Goal: Task Accomplishment & Management: Complete application form

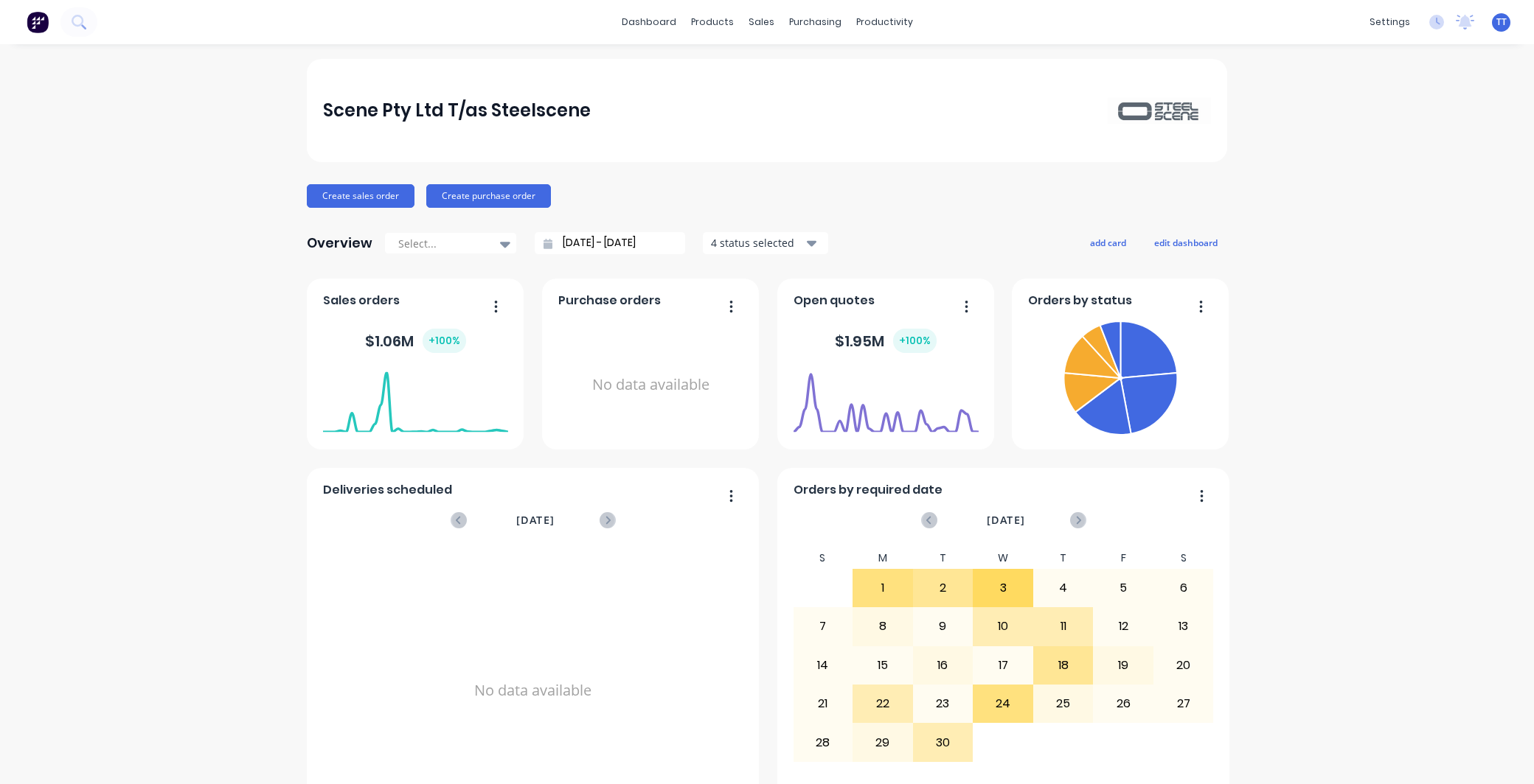
click at [1088, 16] on div "dashboard products sales purchasing productivity dashboard products Product Cat…" at bounding box center [767, 22] width 1534 height 44
click at [798, 97] on div "Customers" at bounding box center [806, 100] width 53 height 13
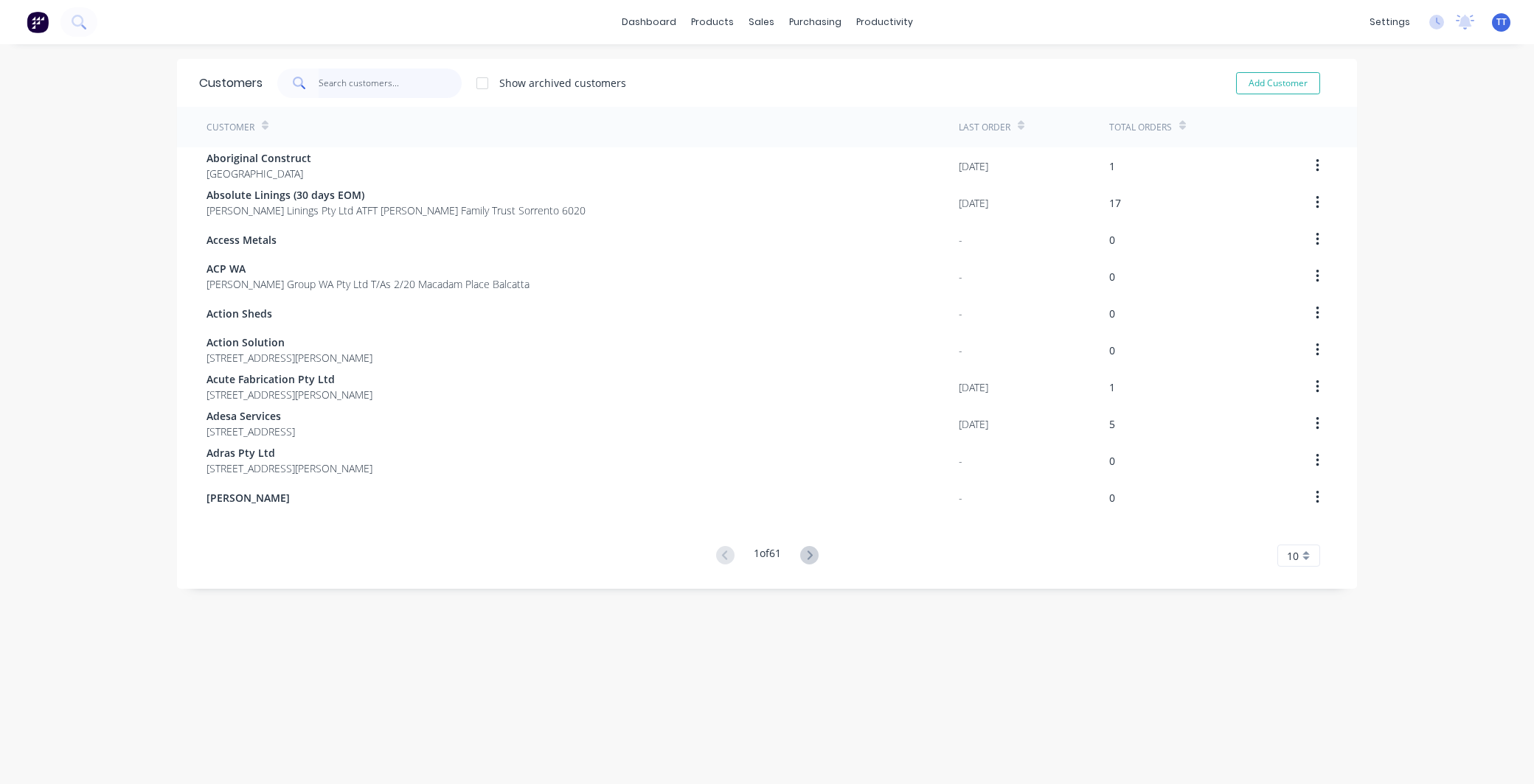
click at [360, 89] on input "text" at bounding box center [390, 83] width 144 height 29
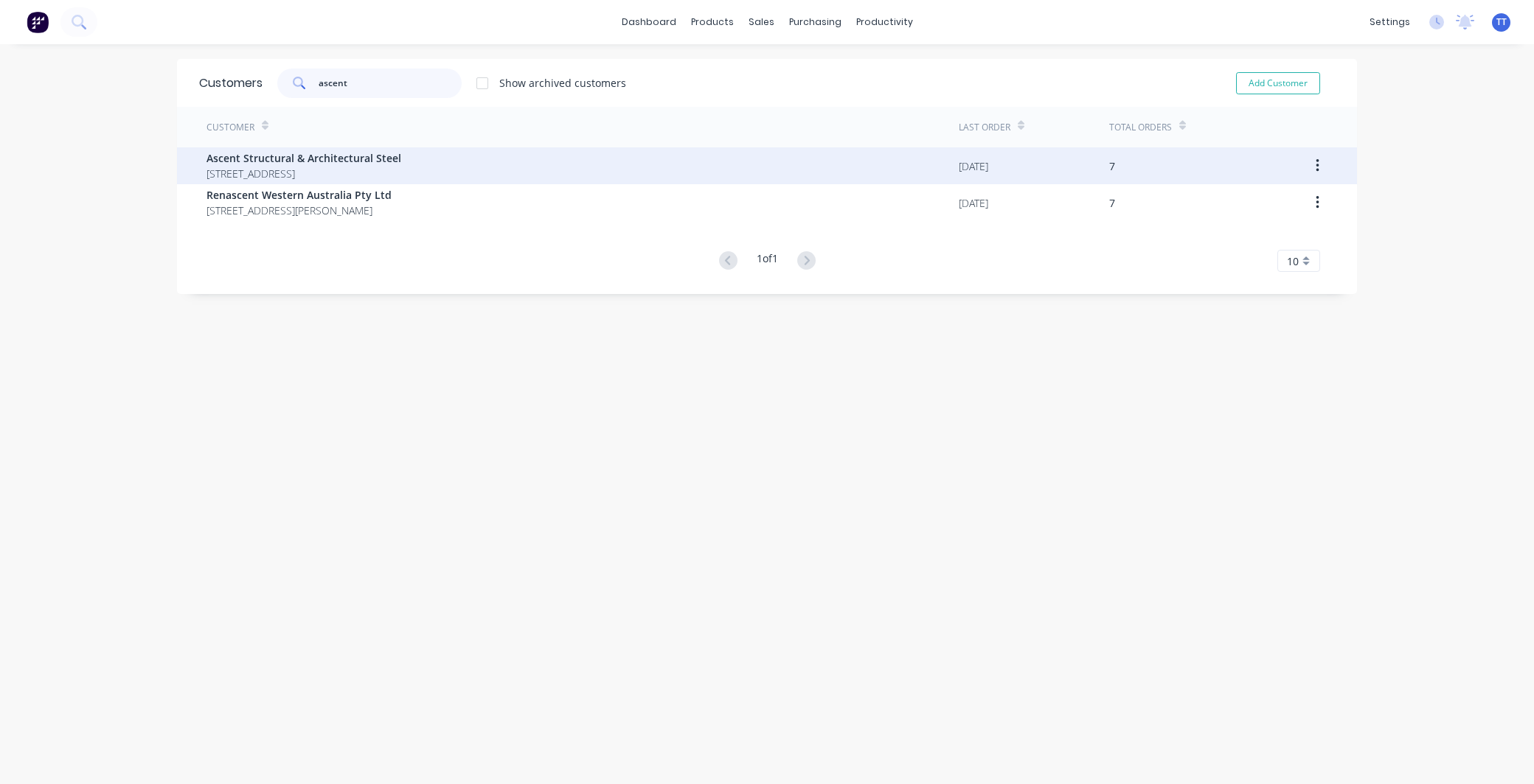
type input "ascent"
click at [338, 151] on span "Ascent Structural & Architectural Steel" at bounding box center [304, 158] width 195 height 16
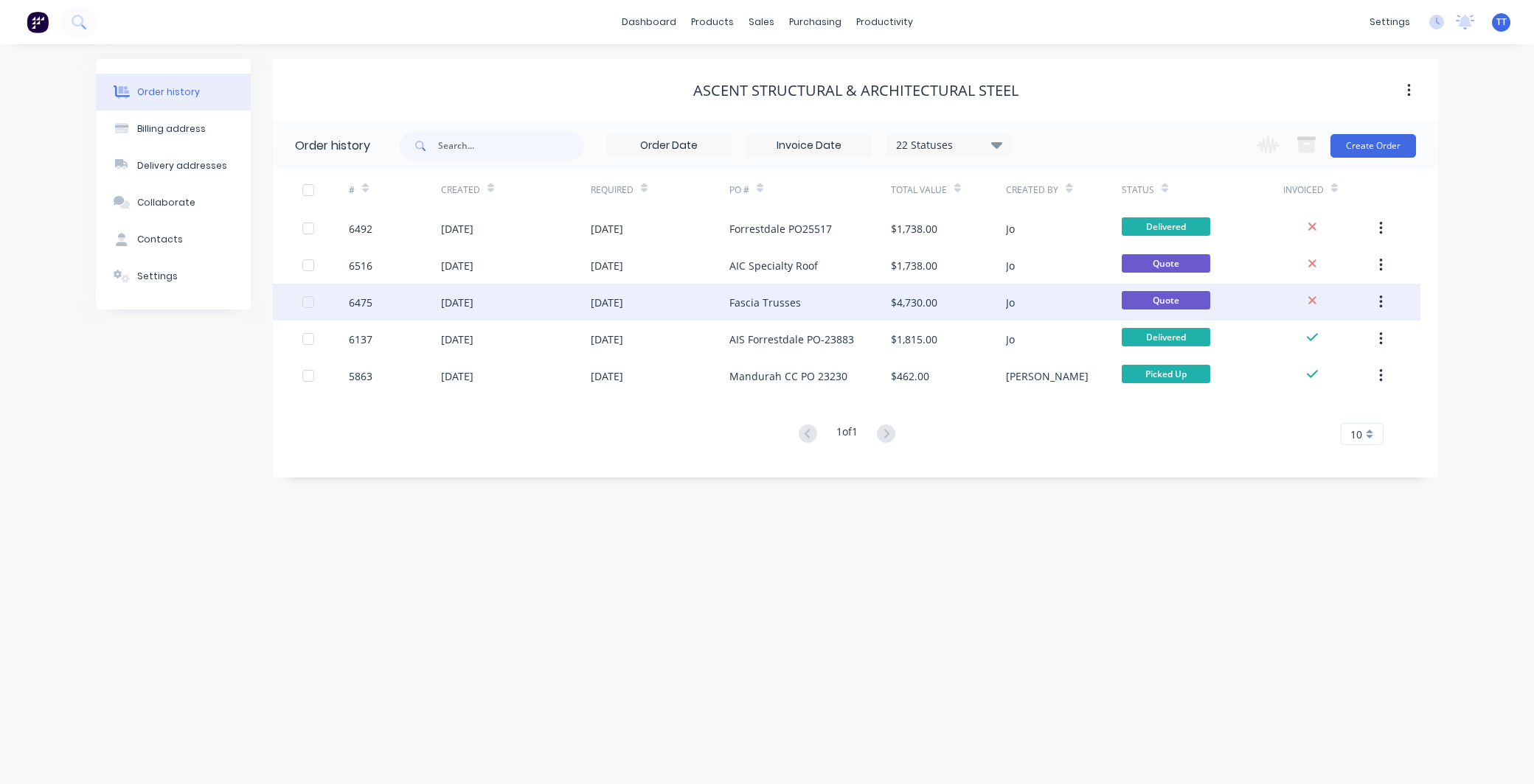
click at [406, 303] on div "6475" at bounding box center [395, 302] width 92 height 37
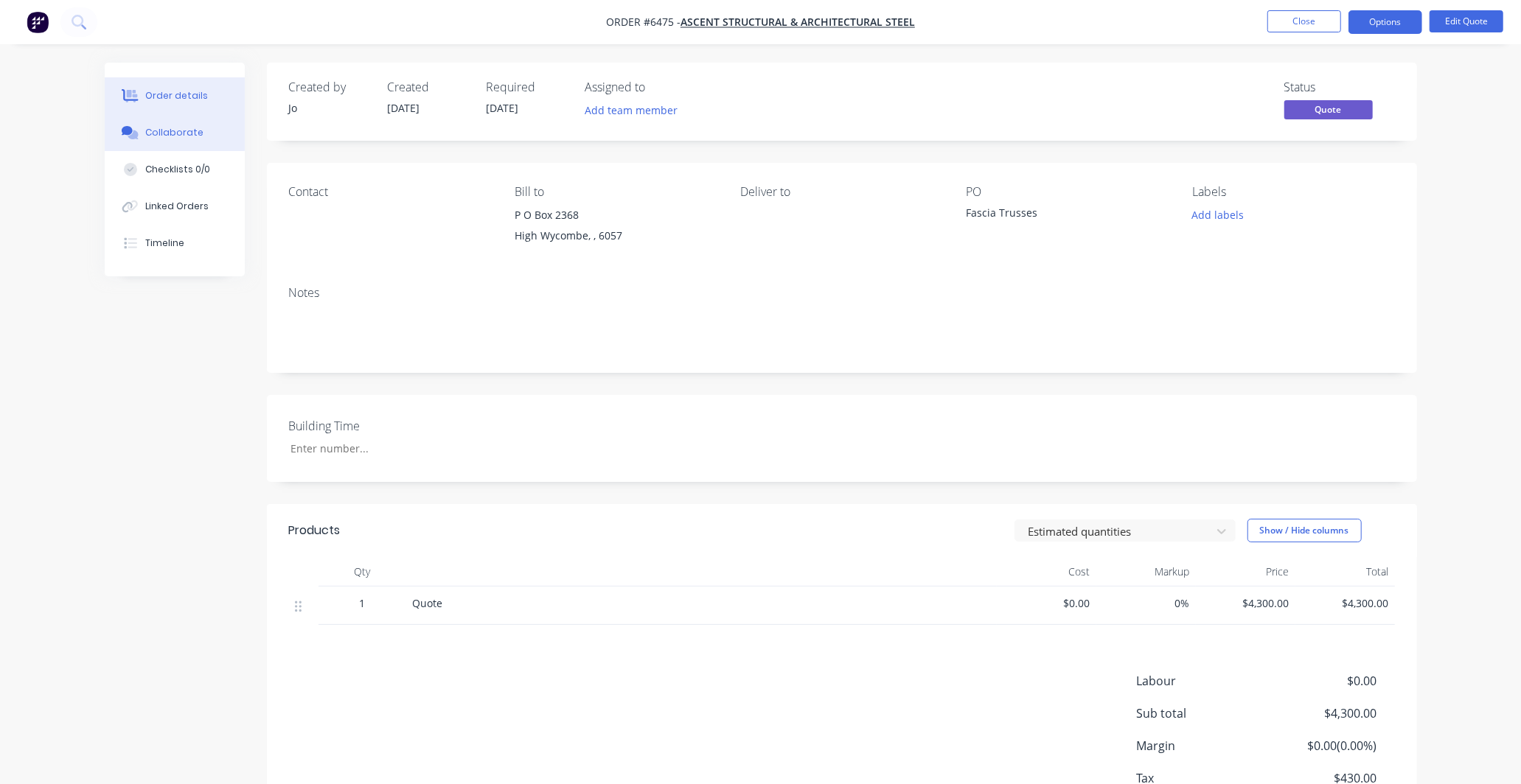
click at [173, 126] on div "Collaborate" at bounding box center [174, 133] width 58 height 13
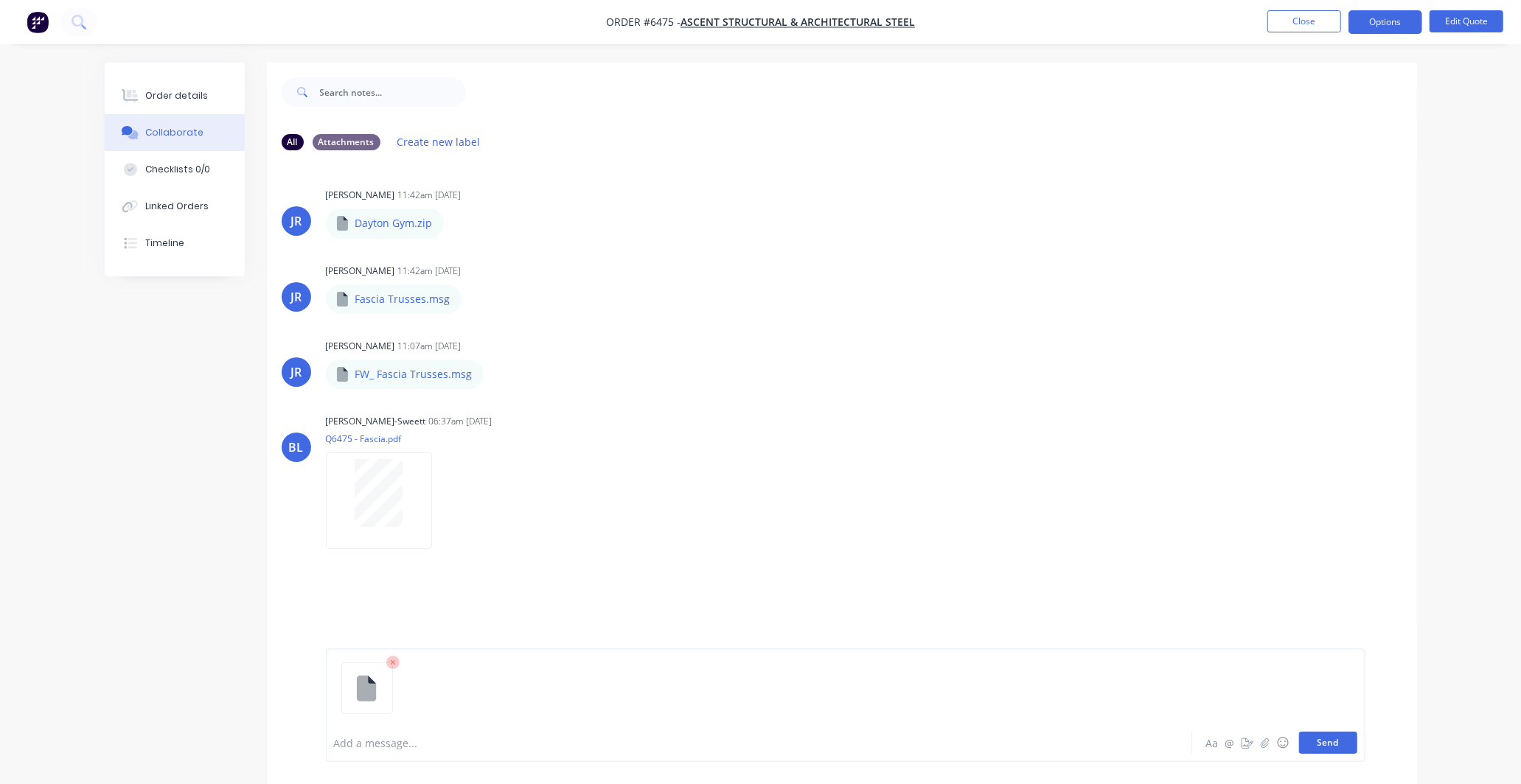
click at [1335, 739] on button "Send" at bounding box center [1329, 744] width 58 height 22
click at [1308, 19] on button "Close" at bounding box center [1304, 22] width 73 height 22
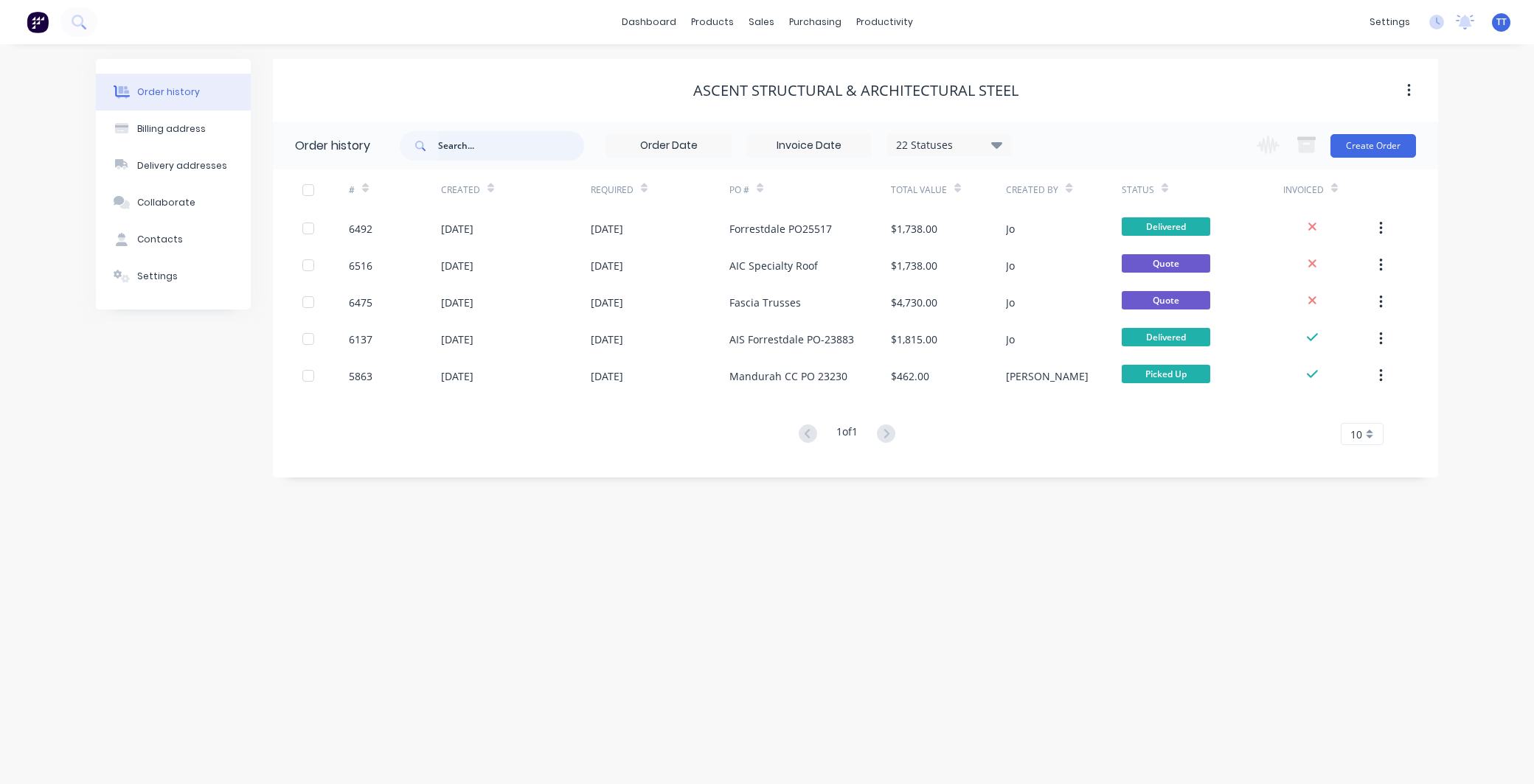
click at [511, 144] on input "text" at bounding box center [511, 145] width 146 height 29
type input "alto"
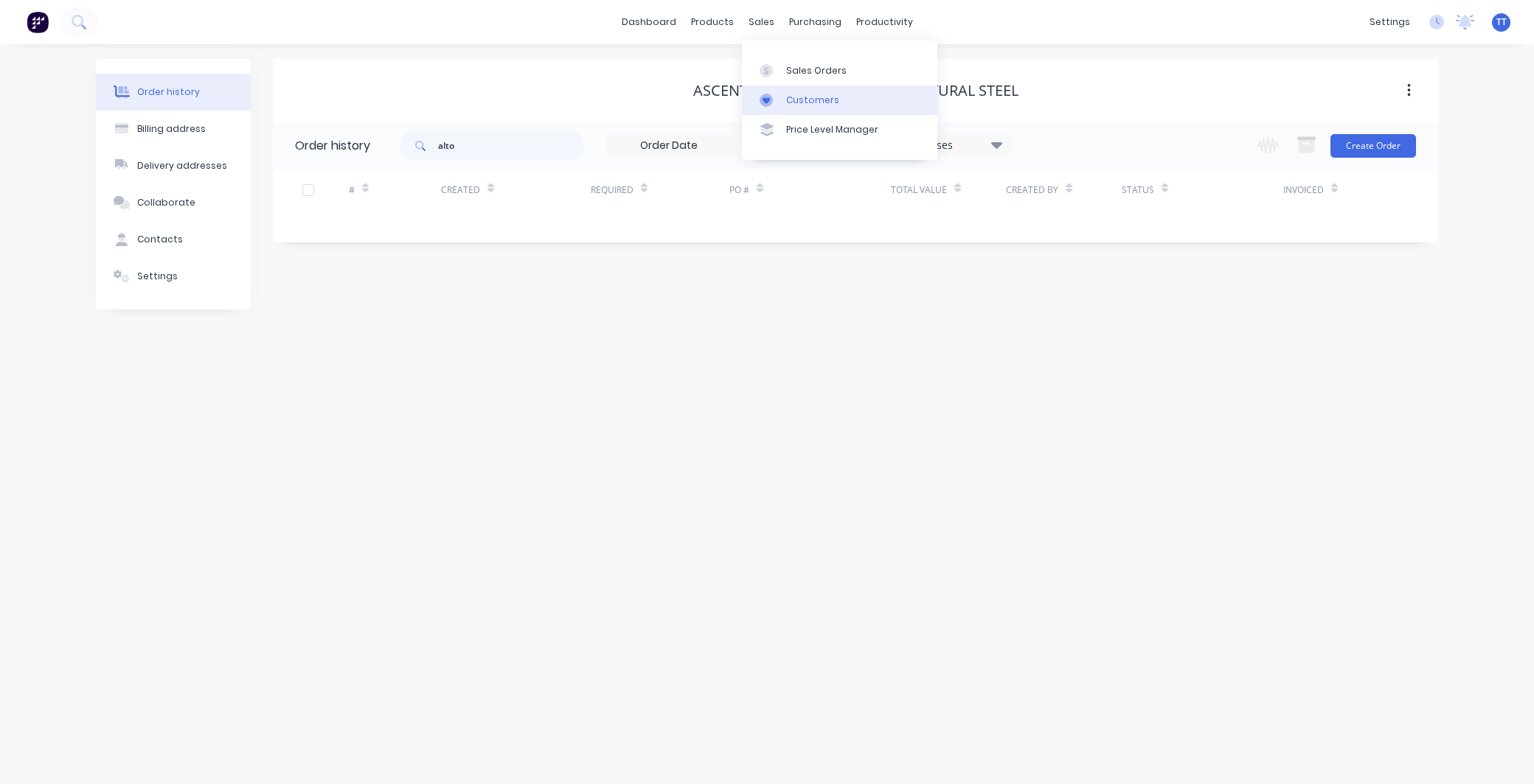
click at [807, 98] on div "Customers" at bounding box center [812, 100] width 53 height 13
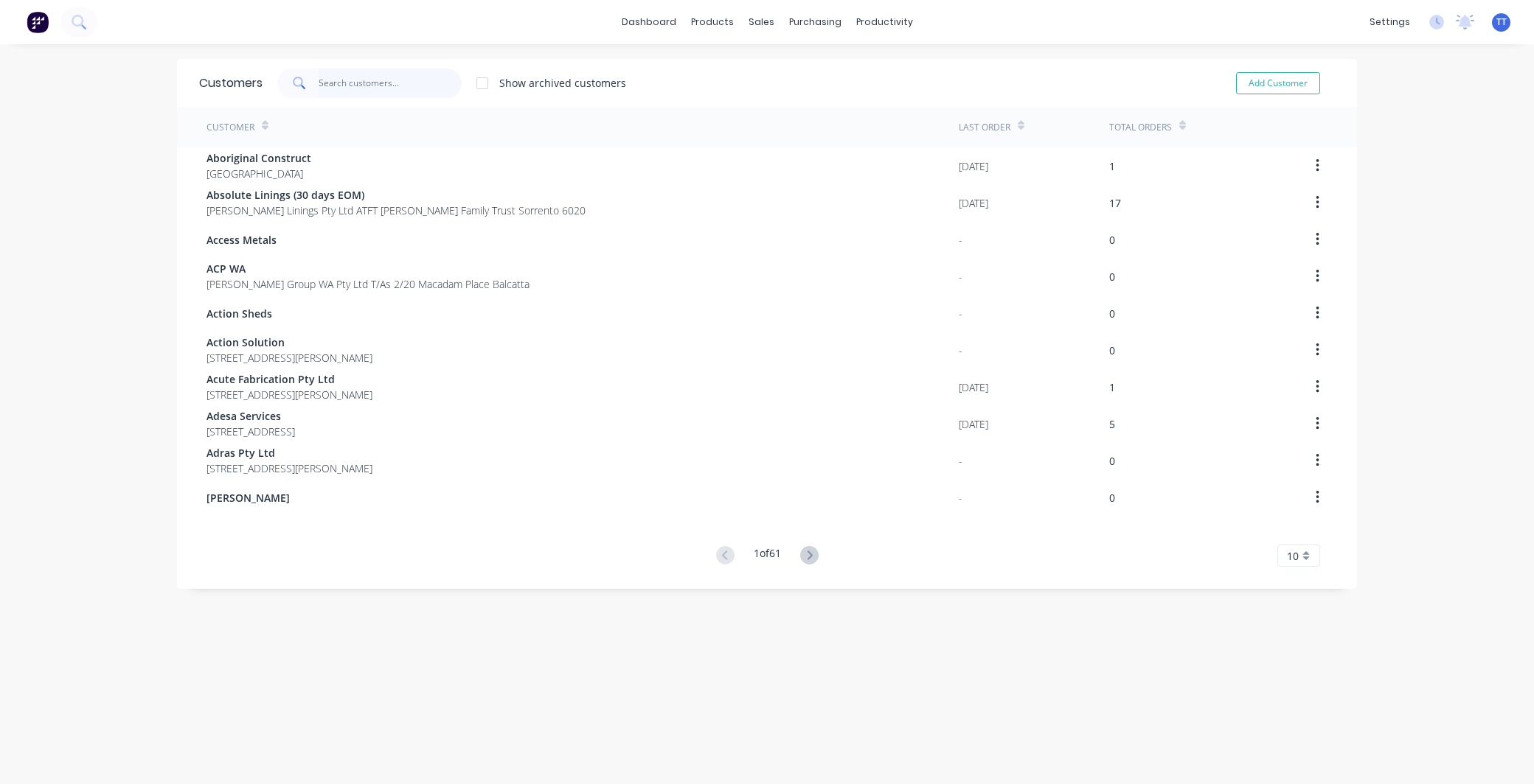
click at [342, 77] on input "text" at bounding box center [390, 83] width 144 height 29
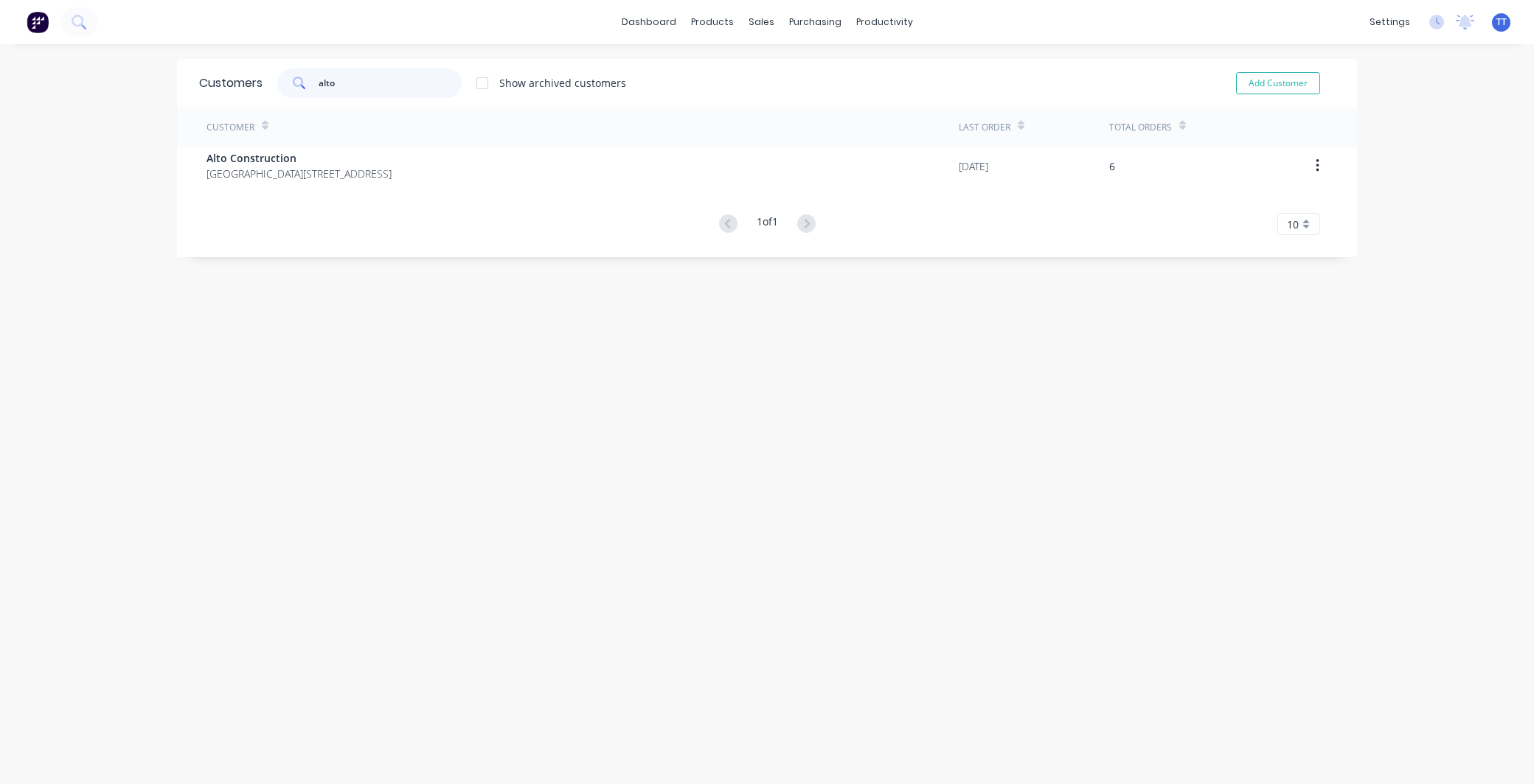
type input "alto"
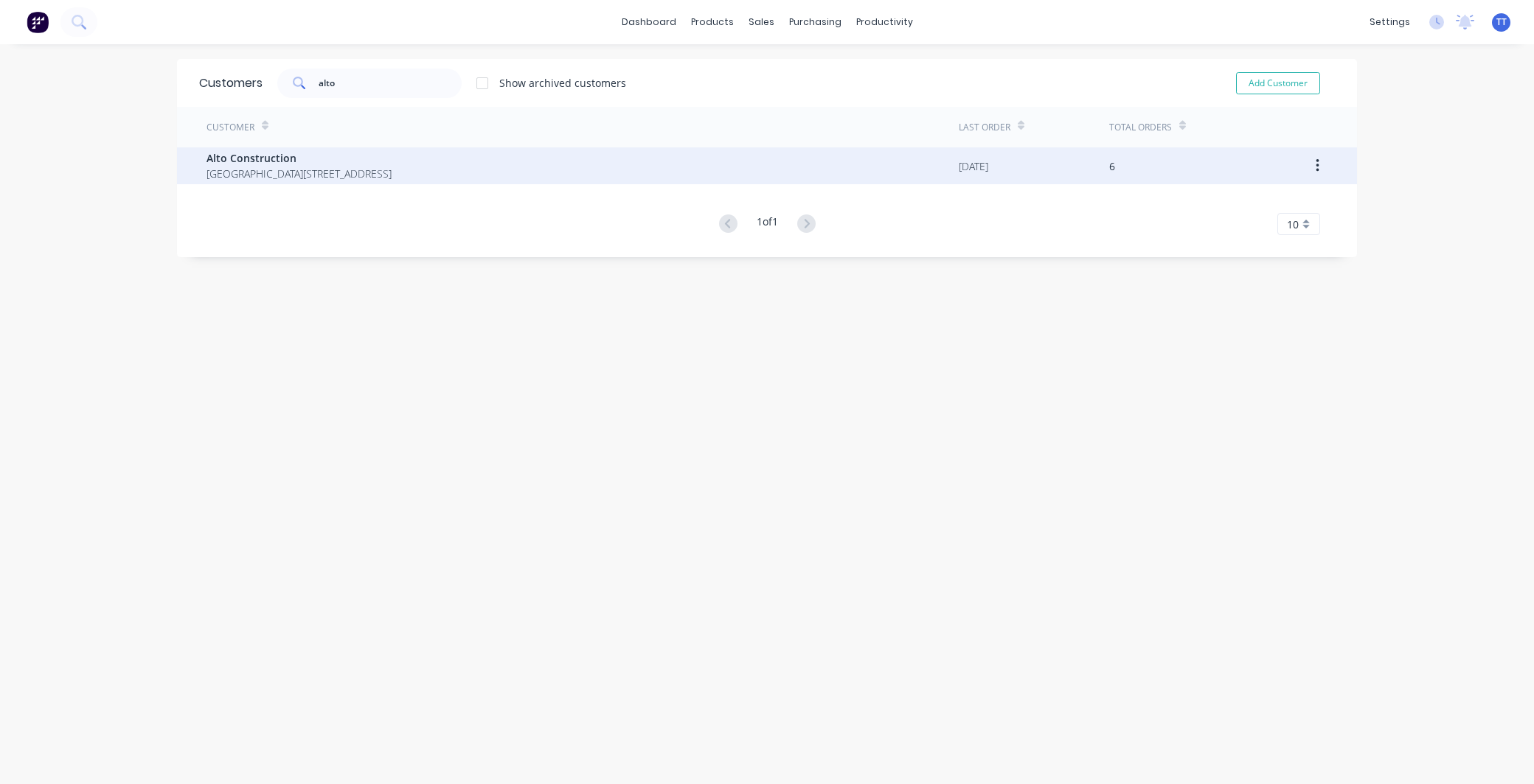
click at [267, 157] on span "Alto Construction" at bounding box center [299, 158] width 185 height 16
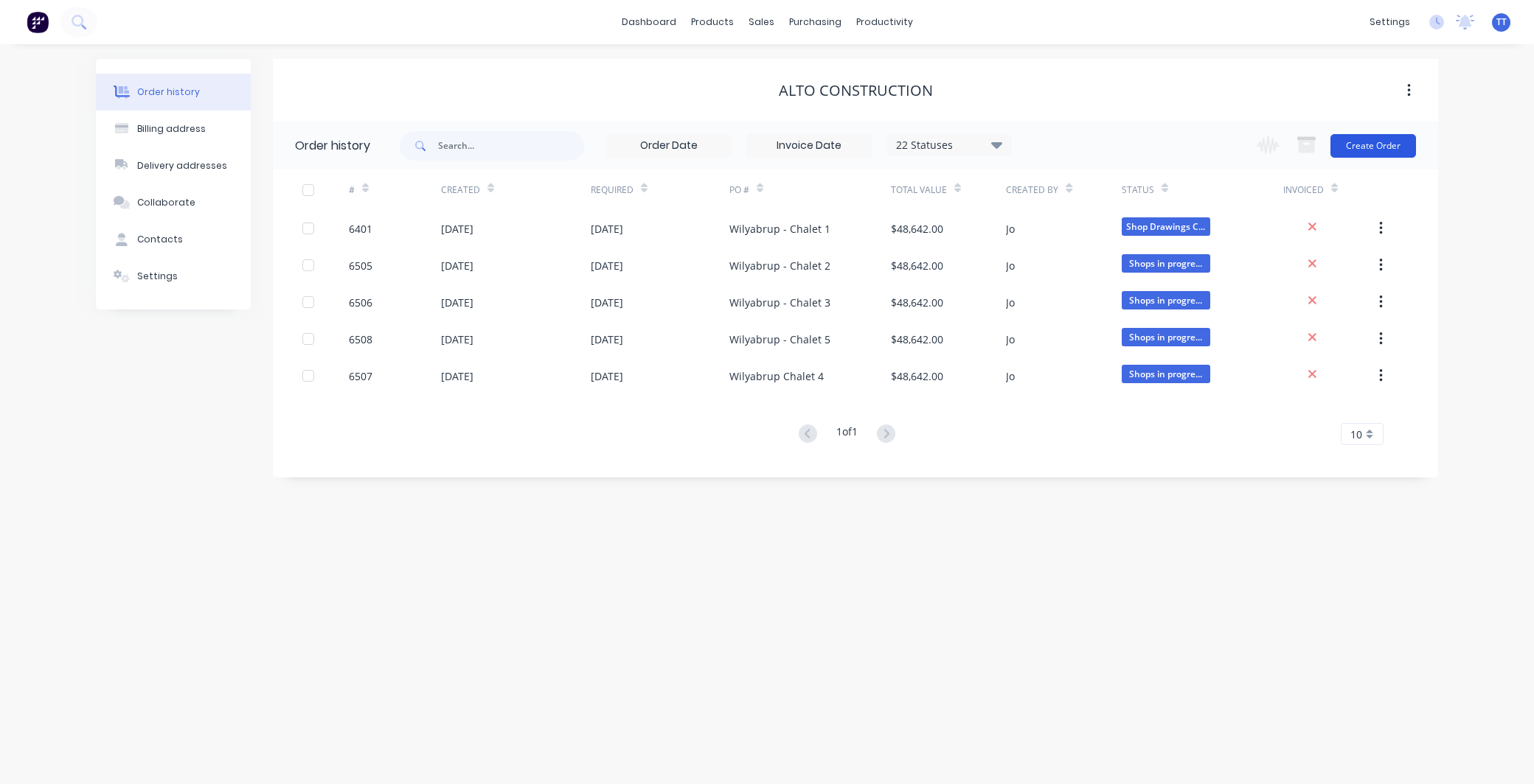
click at [1365, 146] on button "Create Order" at bounding box center [1373, 146] width 85 height 24
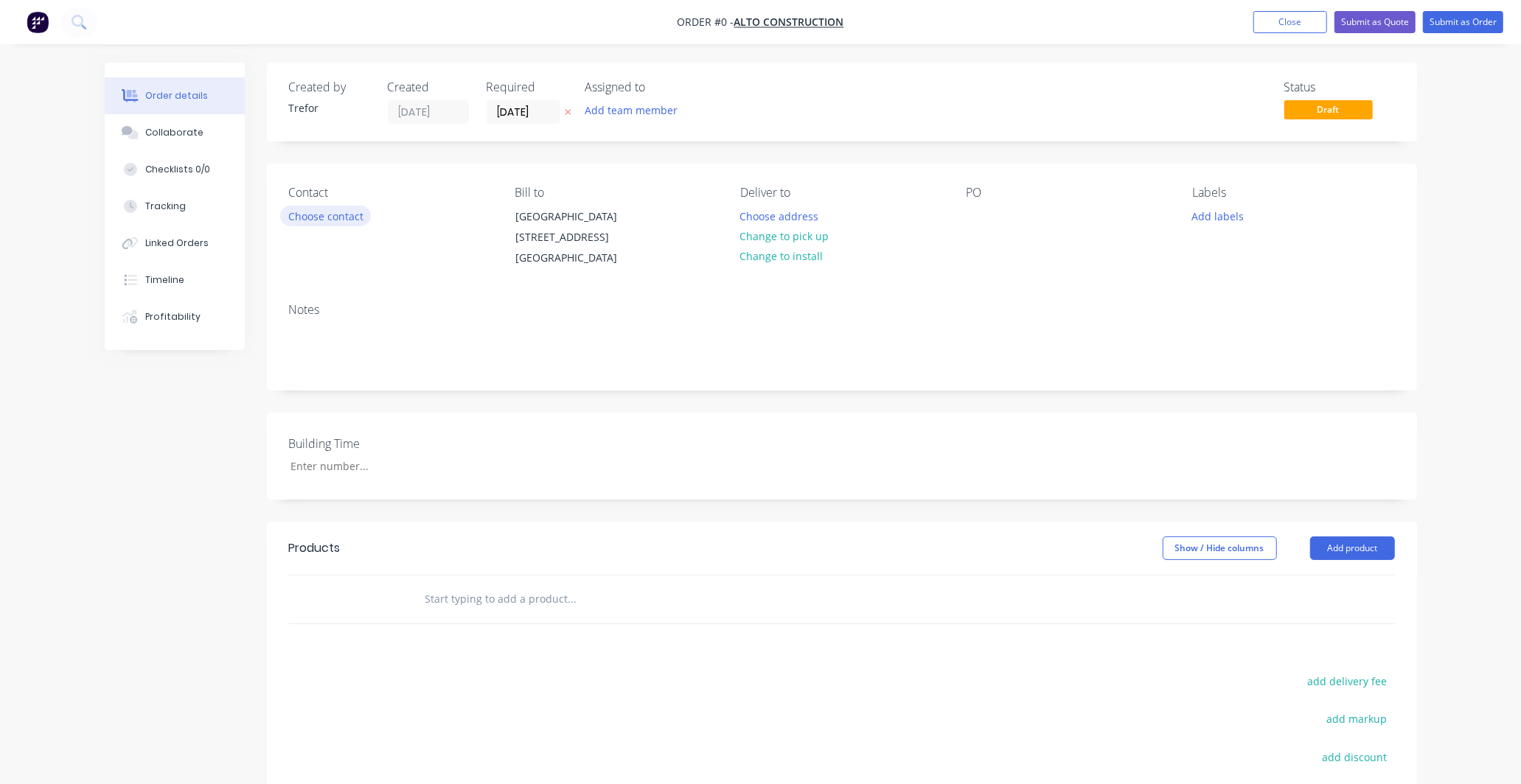
click at [333, 214] on button "Choose contact" at bounding box center [325, 216] width 91 height 20
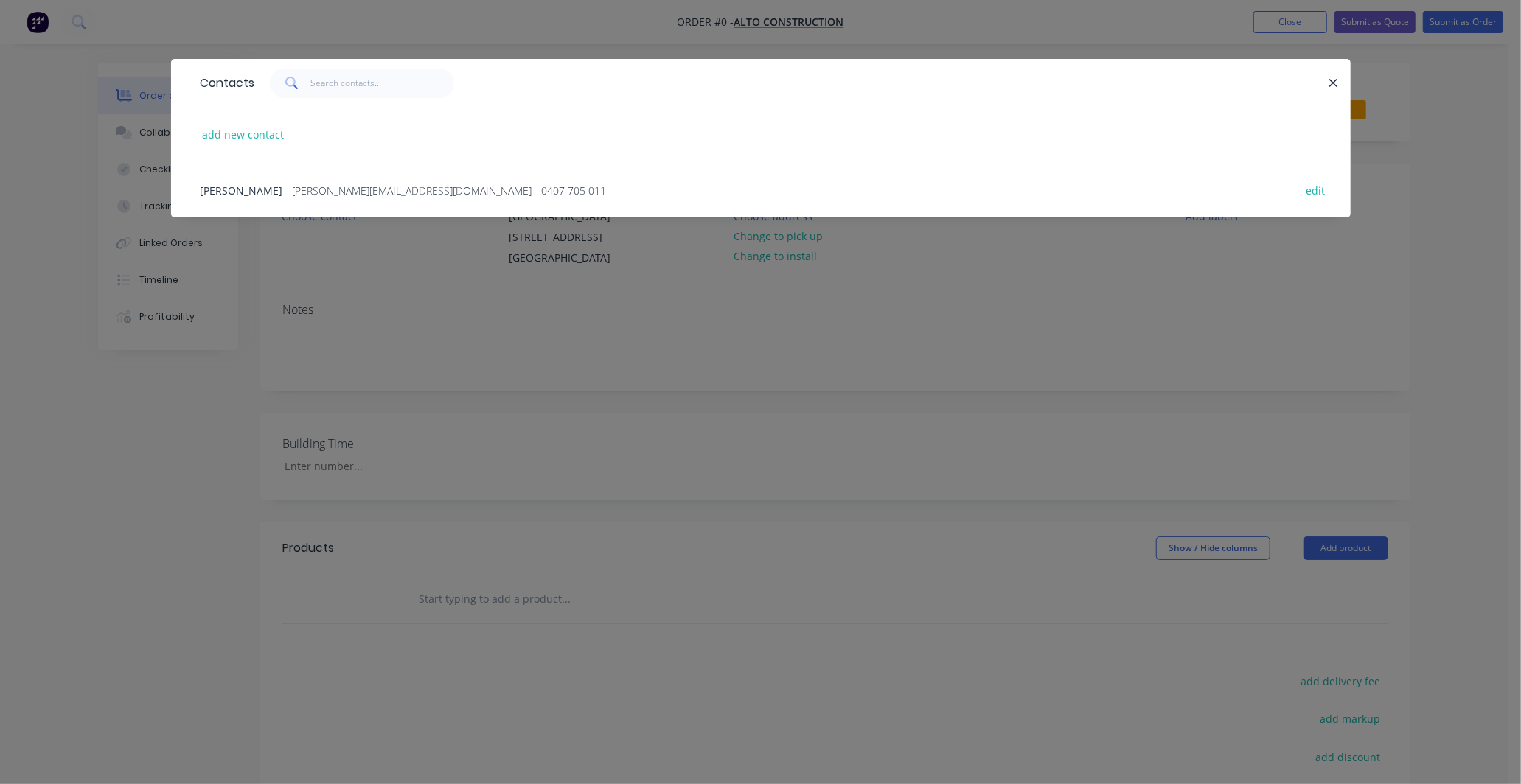
click at [307, 187] on span "- [PERSON_NAME][EMAIL_ADDRESS][DOMAIN_NAME] - 0407 705 011" at bounding box center [446, 190] width 321 height 14
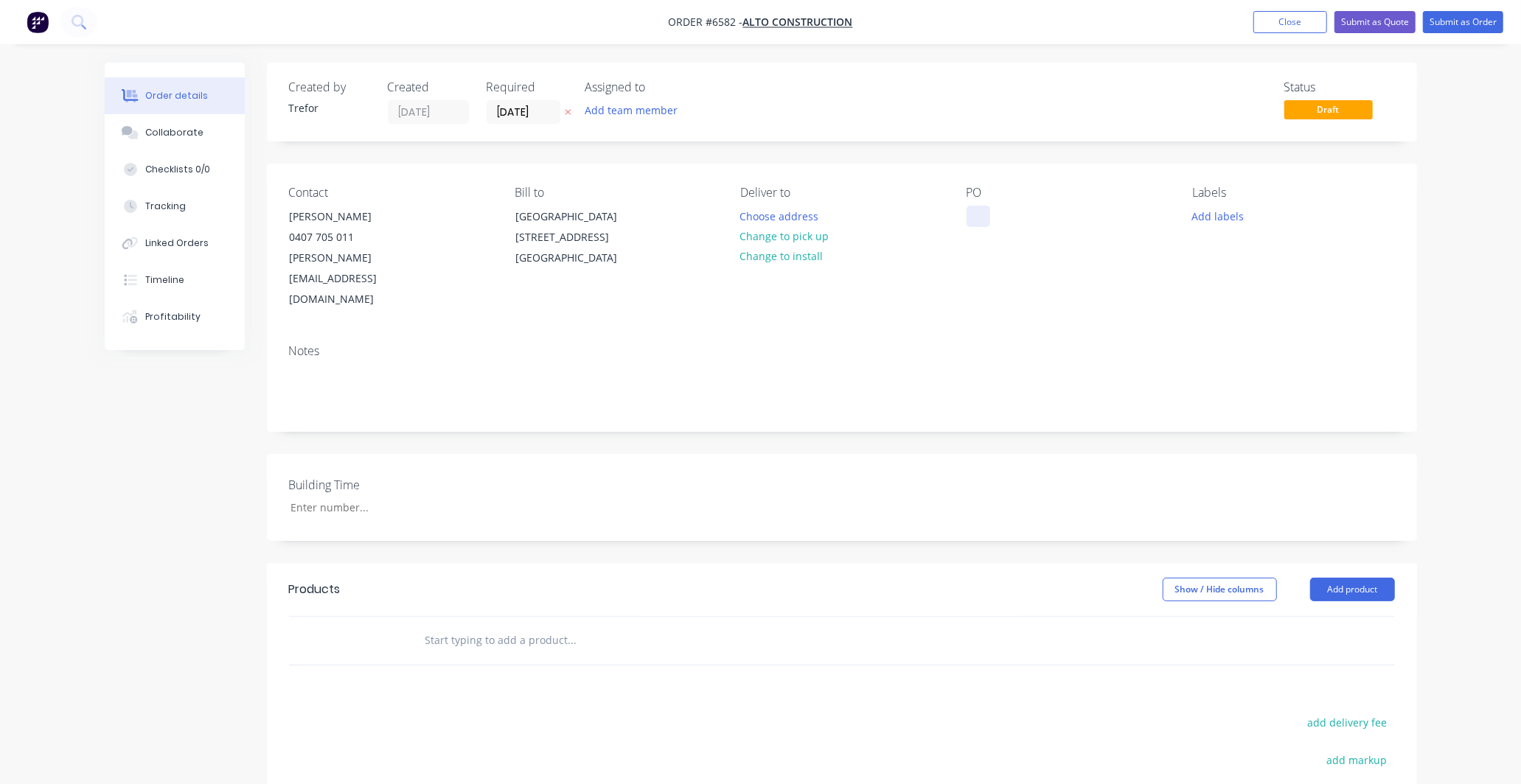
click at [977, 215] on div at bounding box center [979, 216] width 24 height 22
click at [161, 130] on div "Collaborate" at bounding box center [174, 133] width 58 height 13
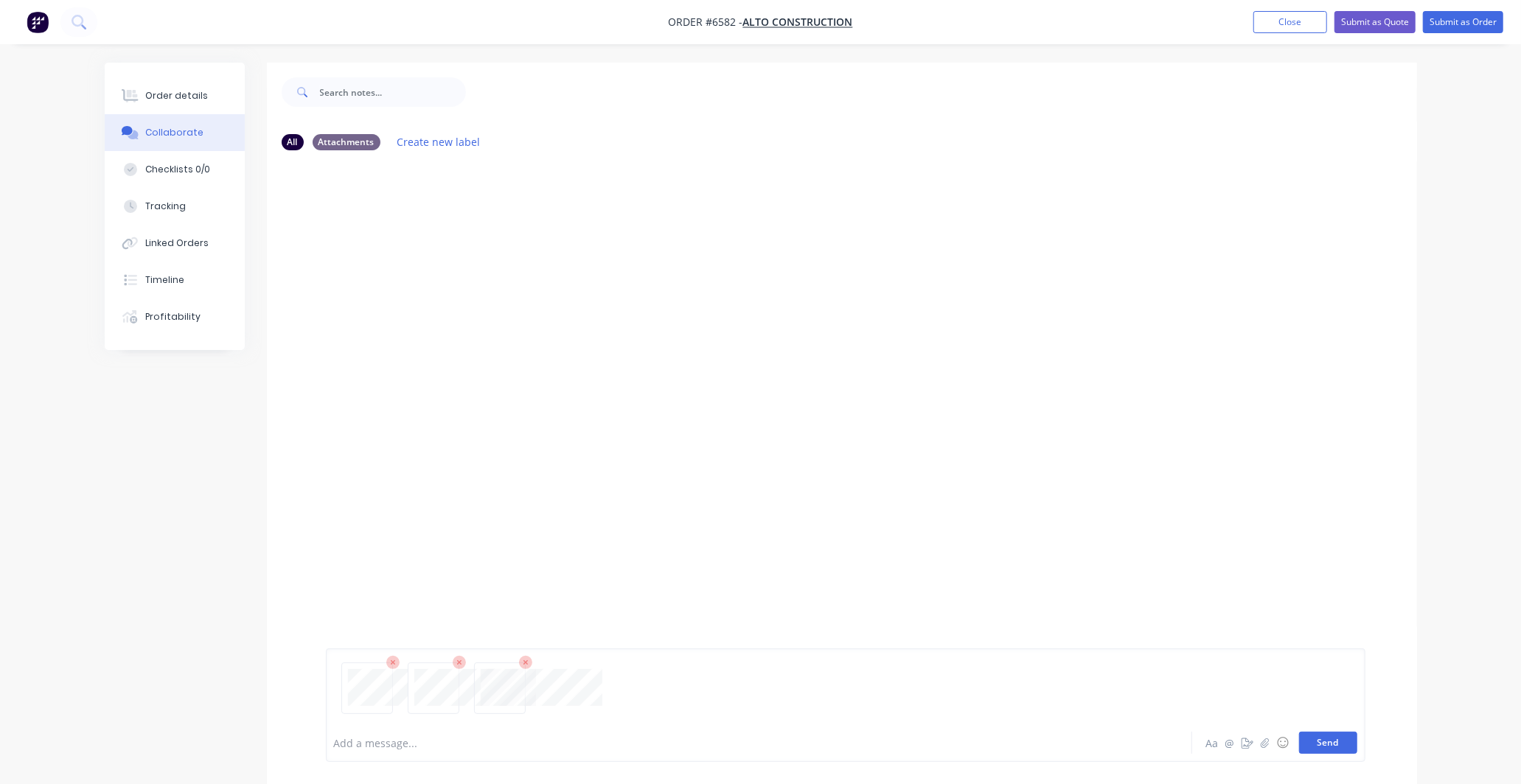
click at [1325, 747] on button "Send" at bounding box center [1329, 744] width 58 height 22
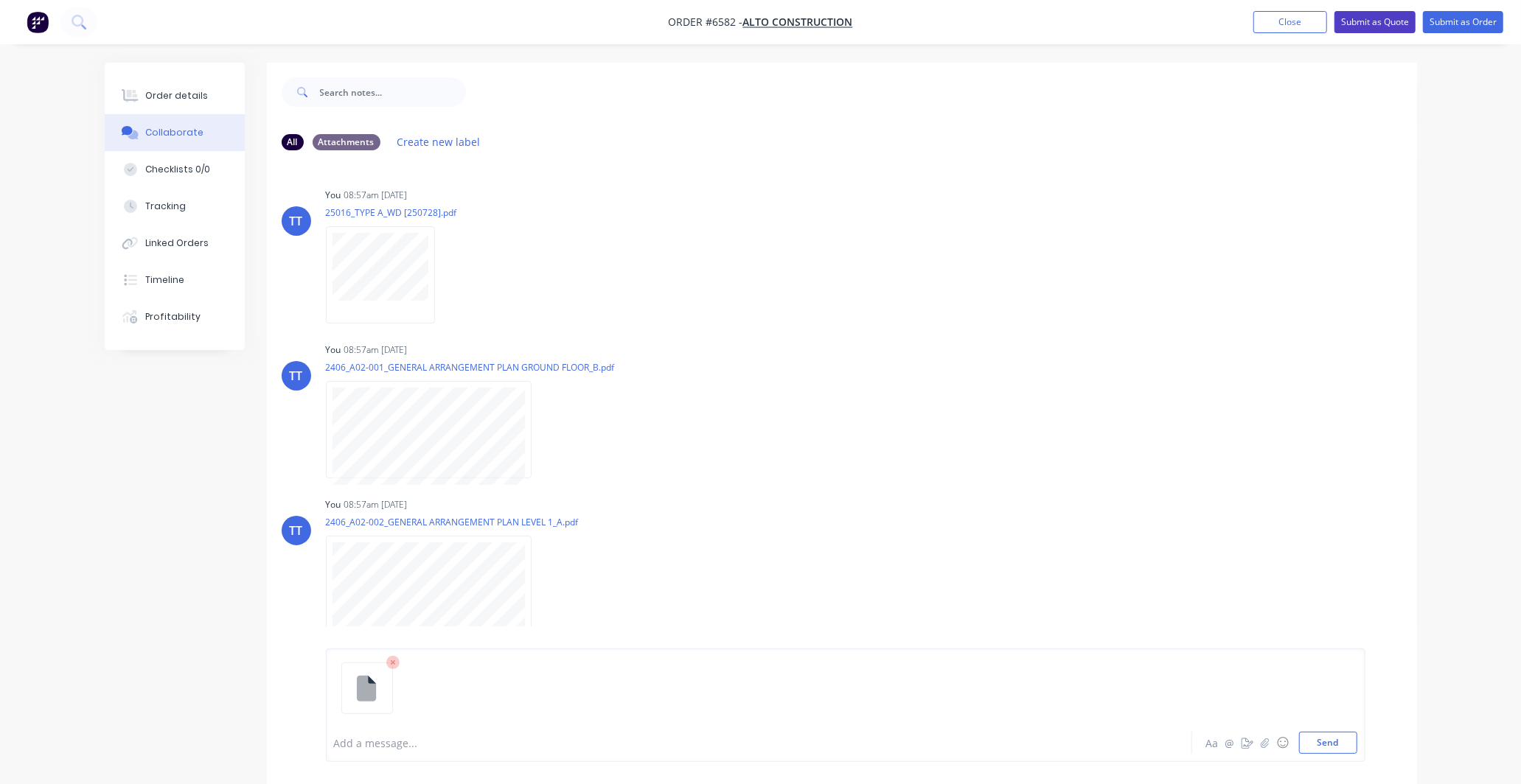
click at [1374, 17] on button "Submit as Quote" at bounding box center [1375, 22] width 81 height 22
click at [1296, 17] on button "Close" at bounding box center [1304, 22] width 73 height 22
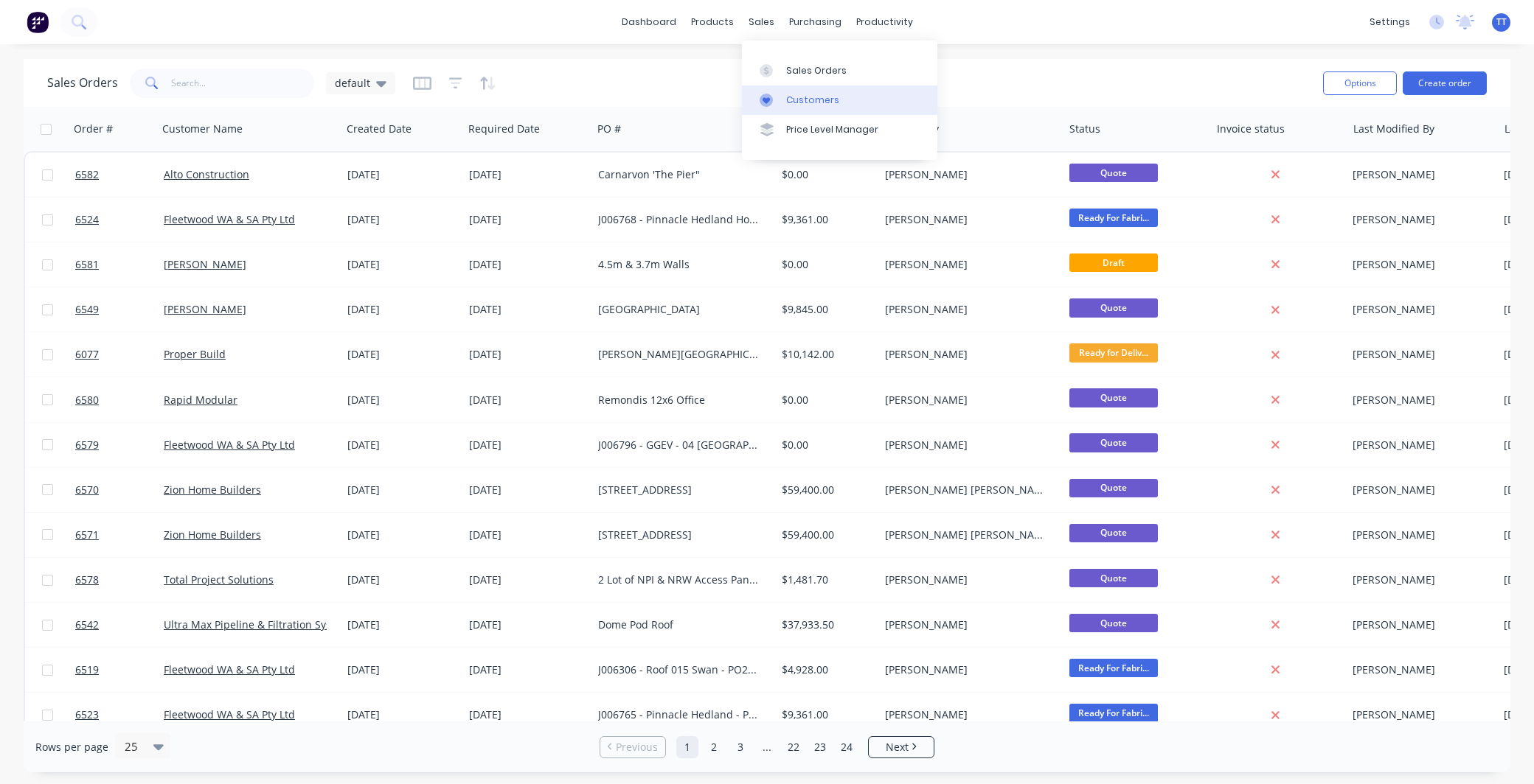
click at [805, 100] on div "Customers" at bounding box center [812, 100] width 53 height 13
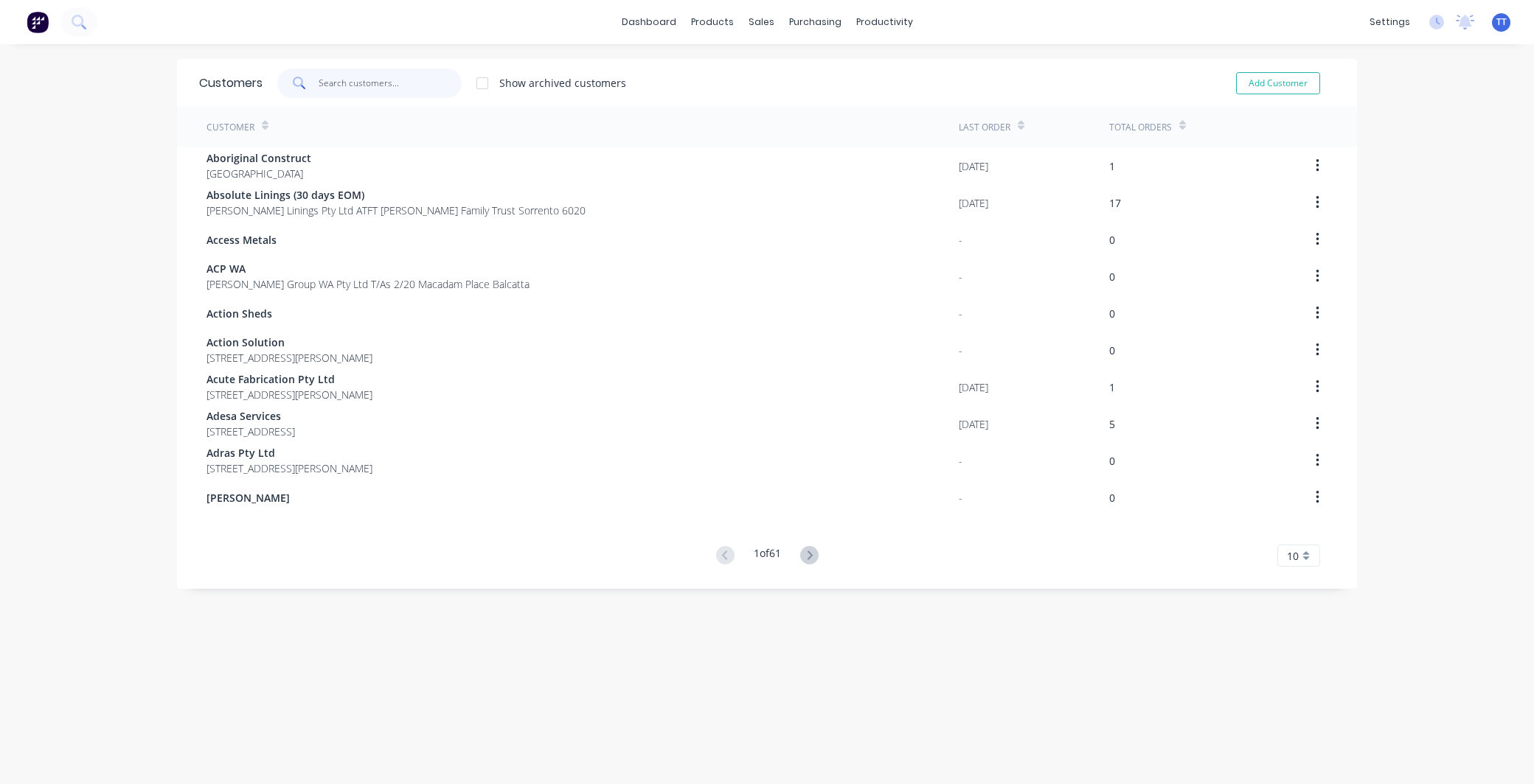
click at [338, 79] on input "text" at bounding box center [390, 83] width 144 height 29
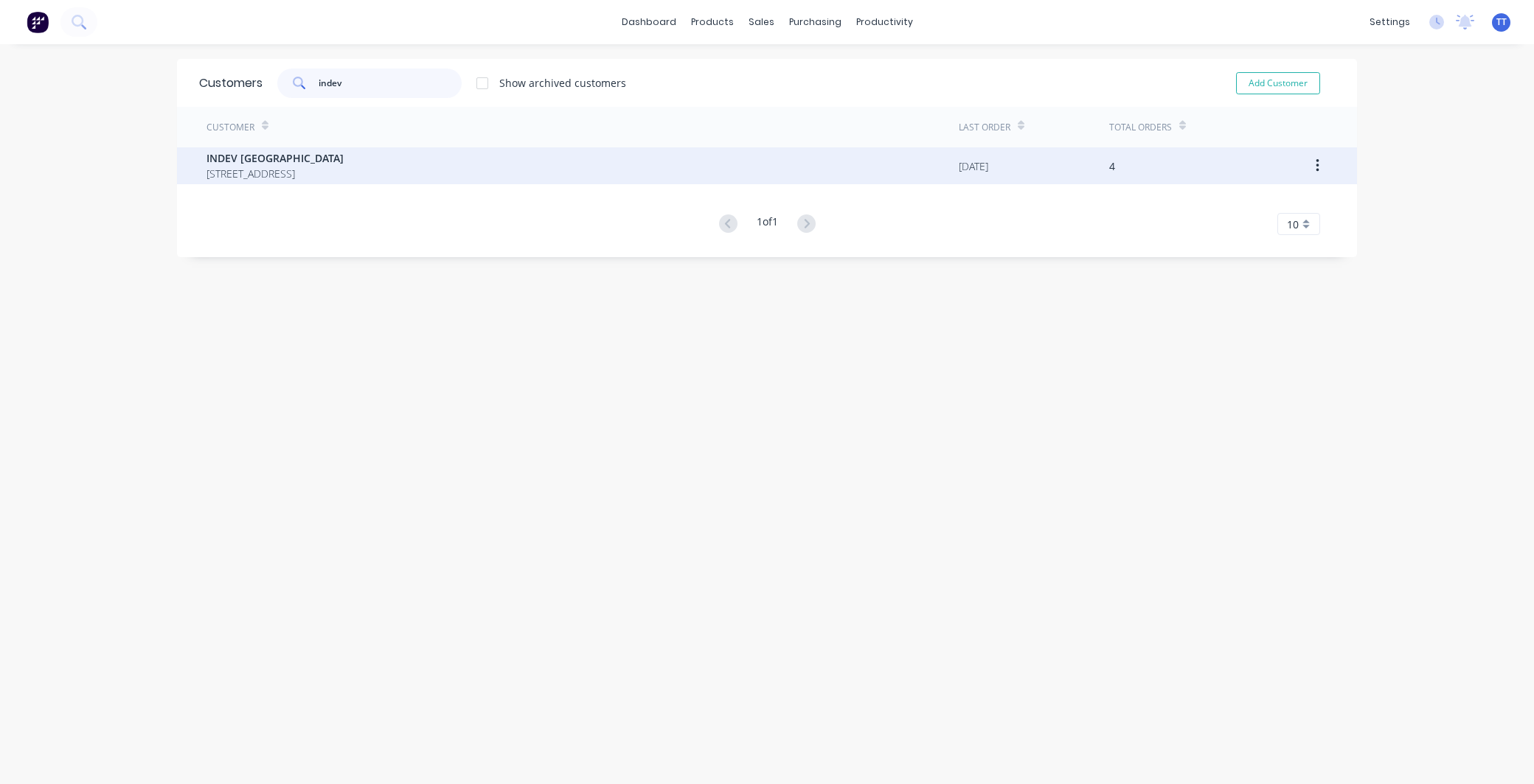
type input "indev"
click at [222, 153] on span "INDEV [GEOGRAPHIC_DATA]" at bounding box center [275, 158] width 137 height 16
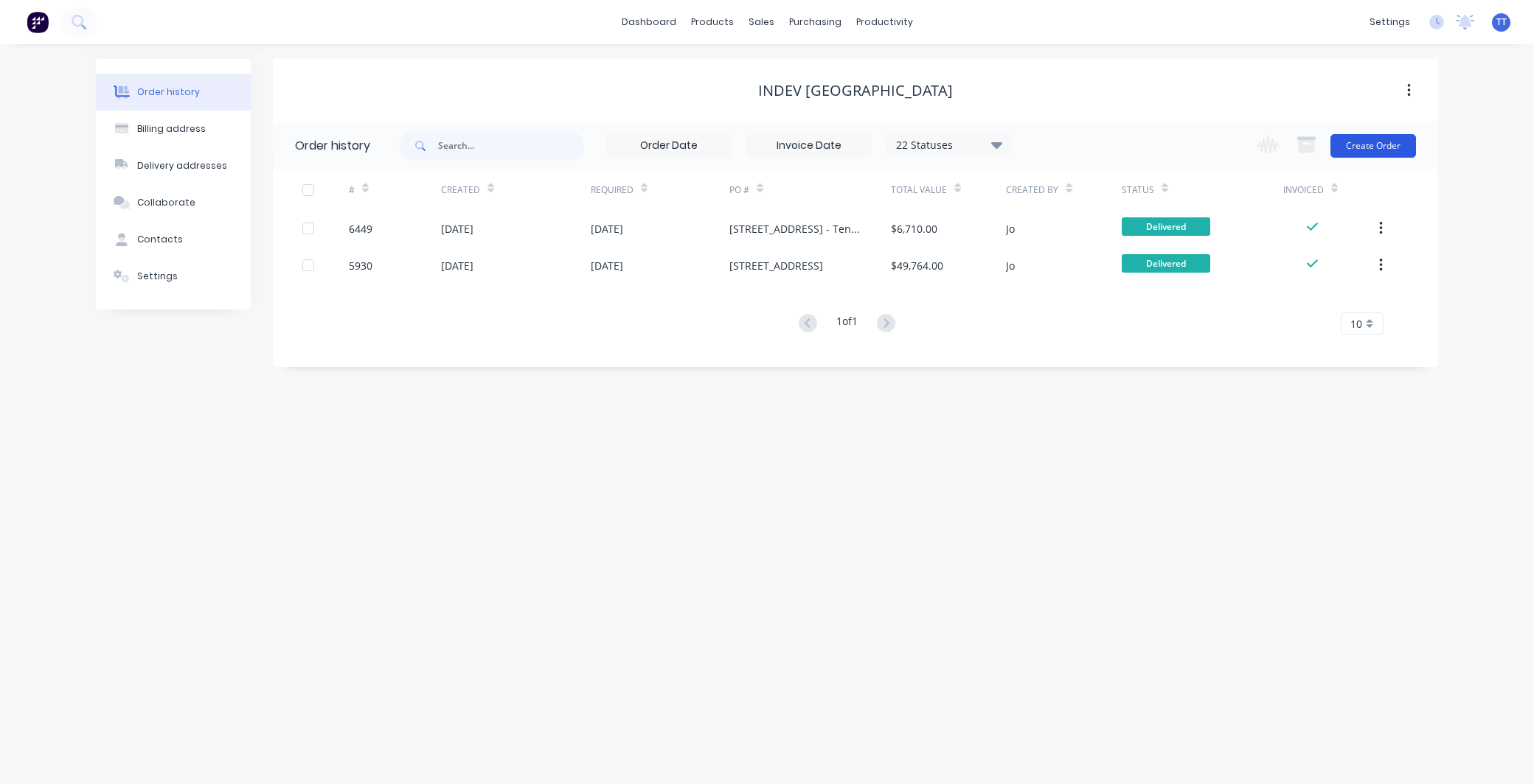
click at [1375, 145] on button "Create Order" at bounding box center [1373, 146] width 85 height 24
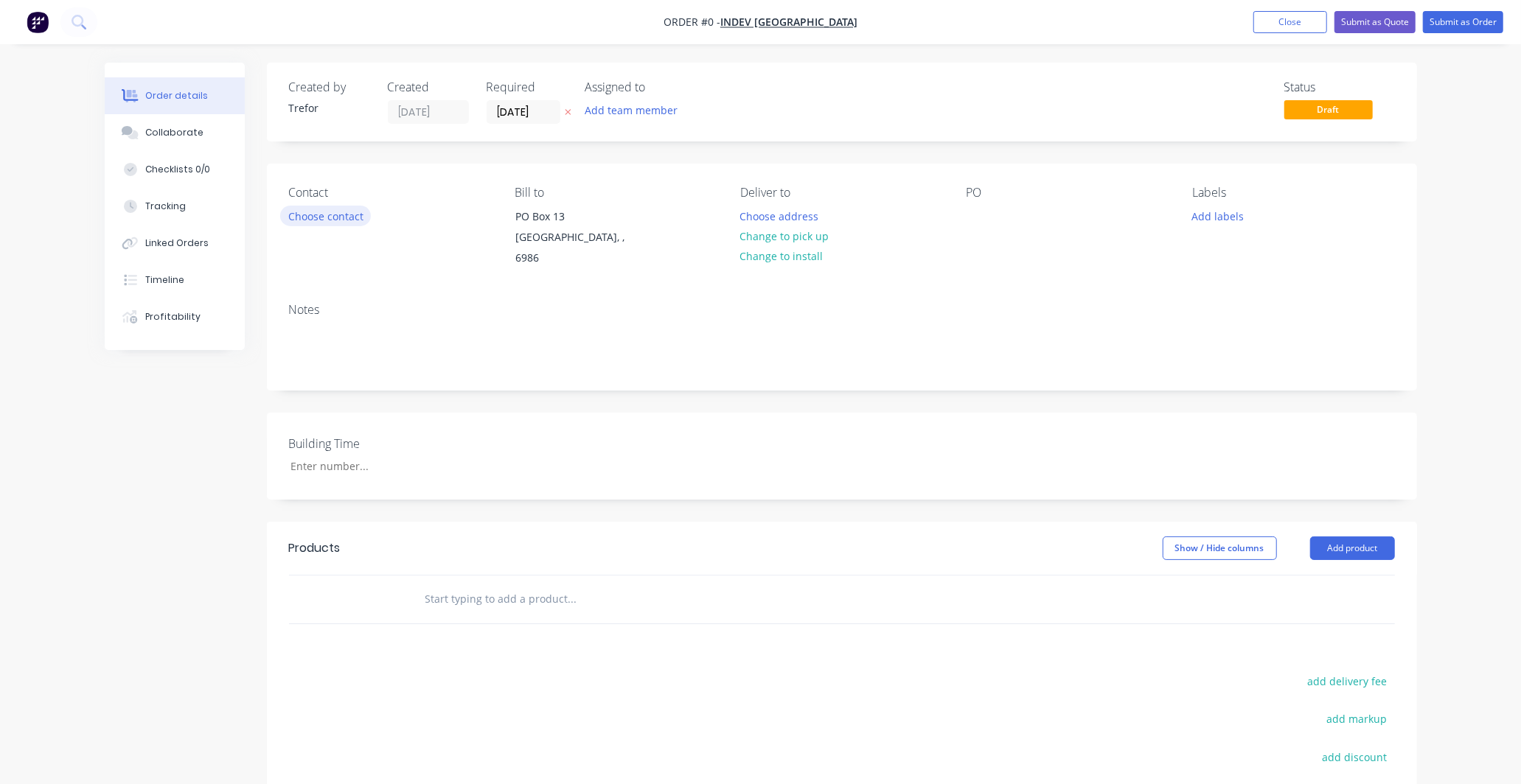
click at [327, 211] on button "Choose contact" at bounding box center [325, 216] width 91 height 20
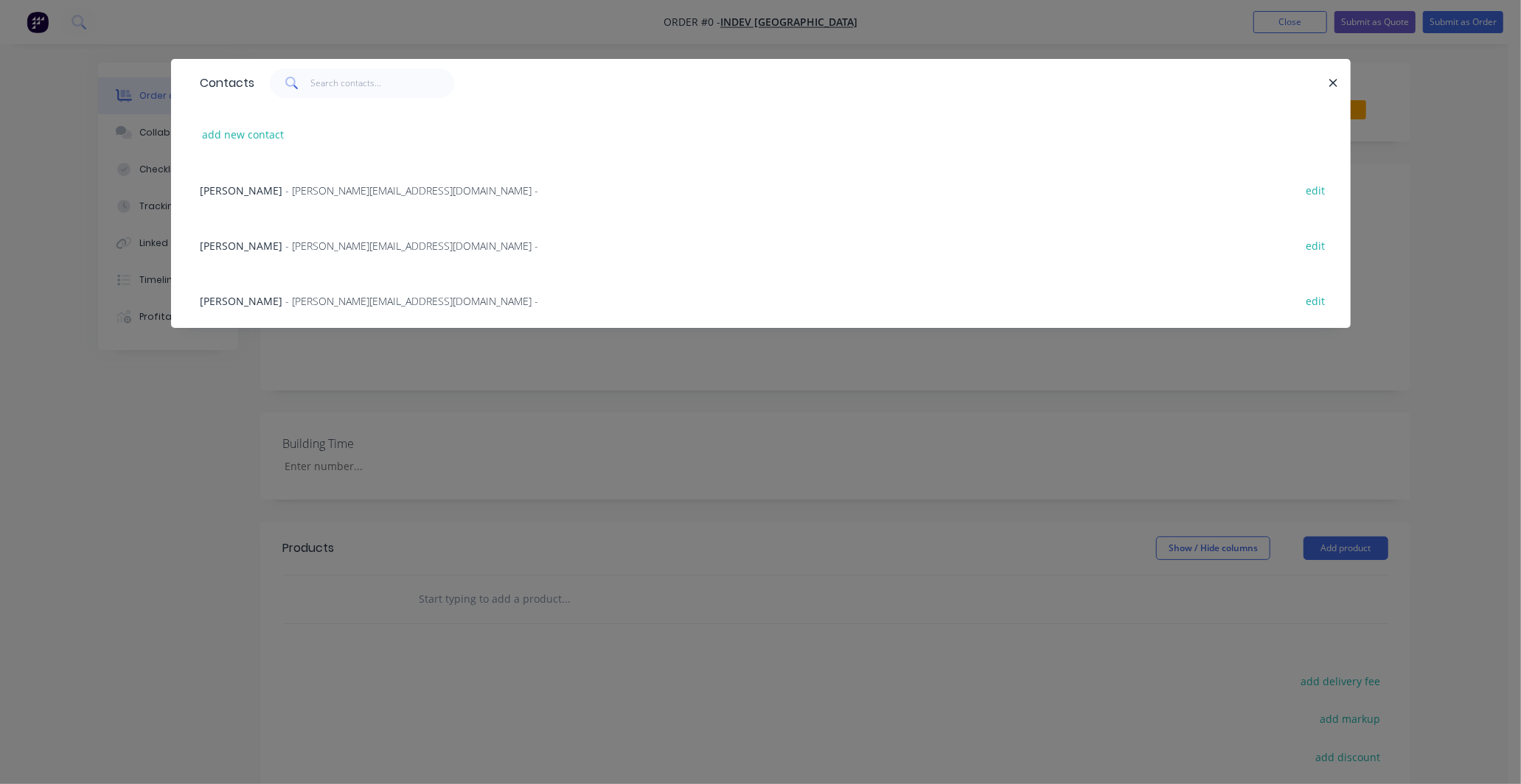
click at [291, 243] on span "- [PERSON_NAME][EMAIL_ADDRESS][DOMAIN_NAME] -" at bounding box center [413, 246] width 253 height 14
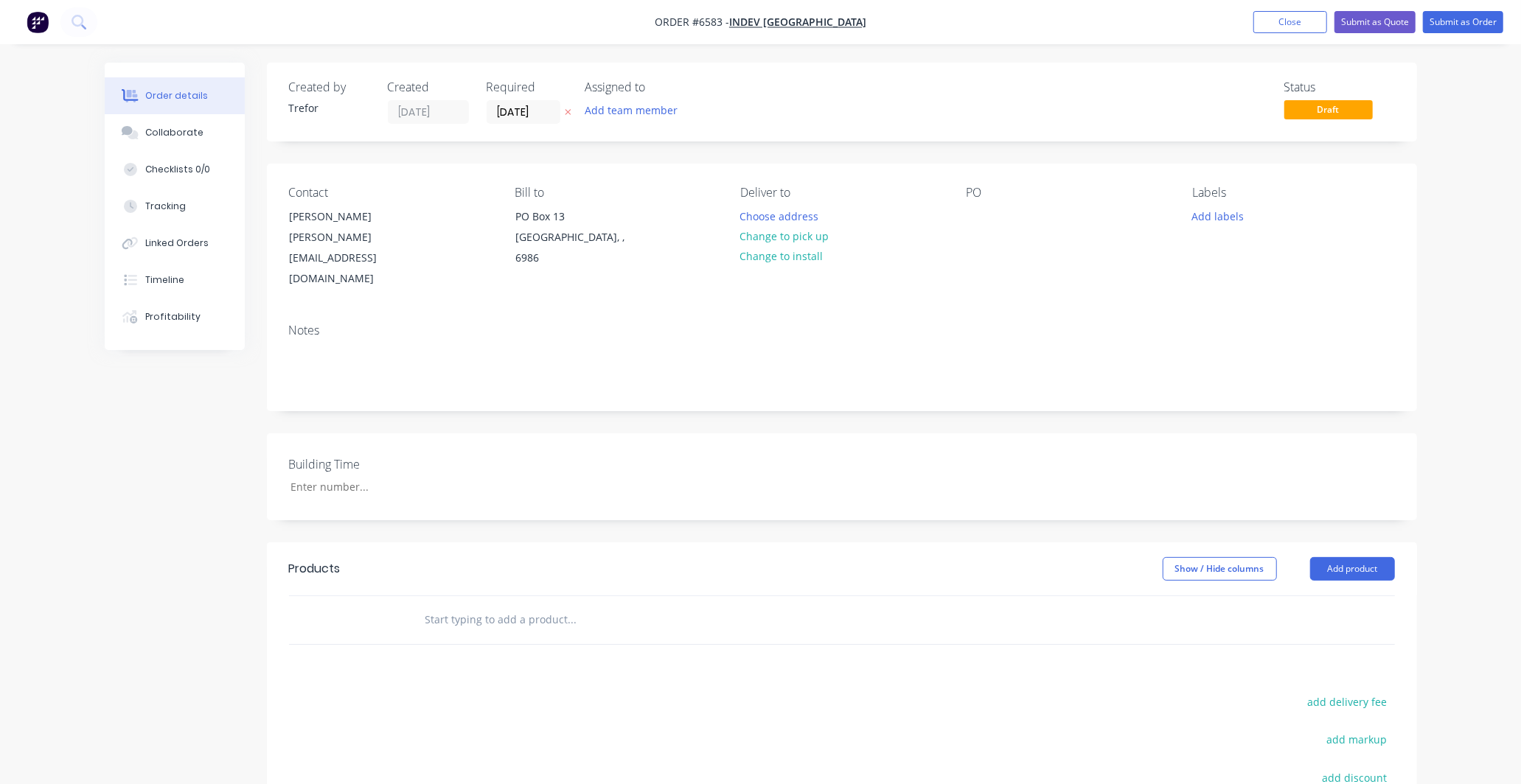
click at [985, 200] on div "PO" at bounding box center [1068, 192] width 202 height 14
click at [981, 192] on div "PO" at bounding box center [1068, 192] width 202 height 14
click at [975, 189] on div "PO" at bounding box center [1068, 192] width 202 height 14
click at [988, 189] on div "PO" at bounding box center [1068, 192] width 202 height 14
drag, startPoint x: 986, startPoint y: 212, endPoint x: 989, endPoint y: 222, distance: 10.4
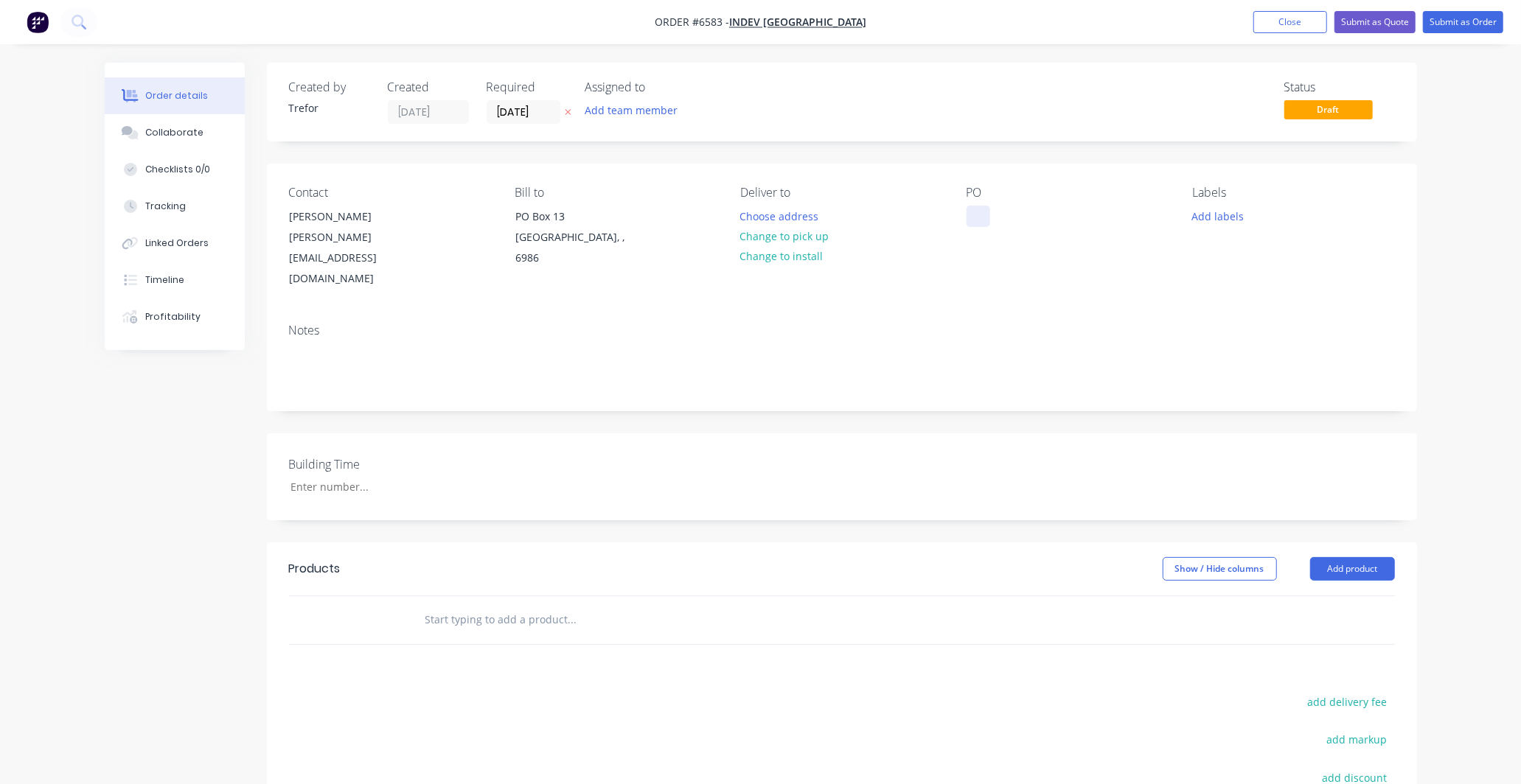
click at [989, 214] on div at bounding box center [979, 216] width 24 height 22
click at [174, 127] on div "Collaborate" at bounding box center [174, 133] width 58 height 13
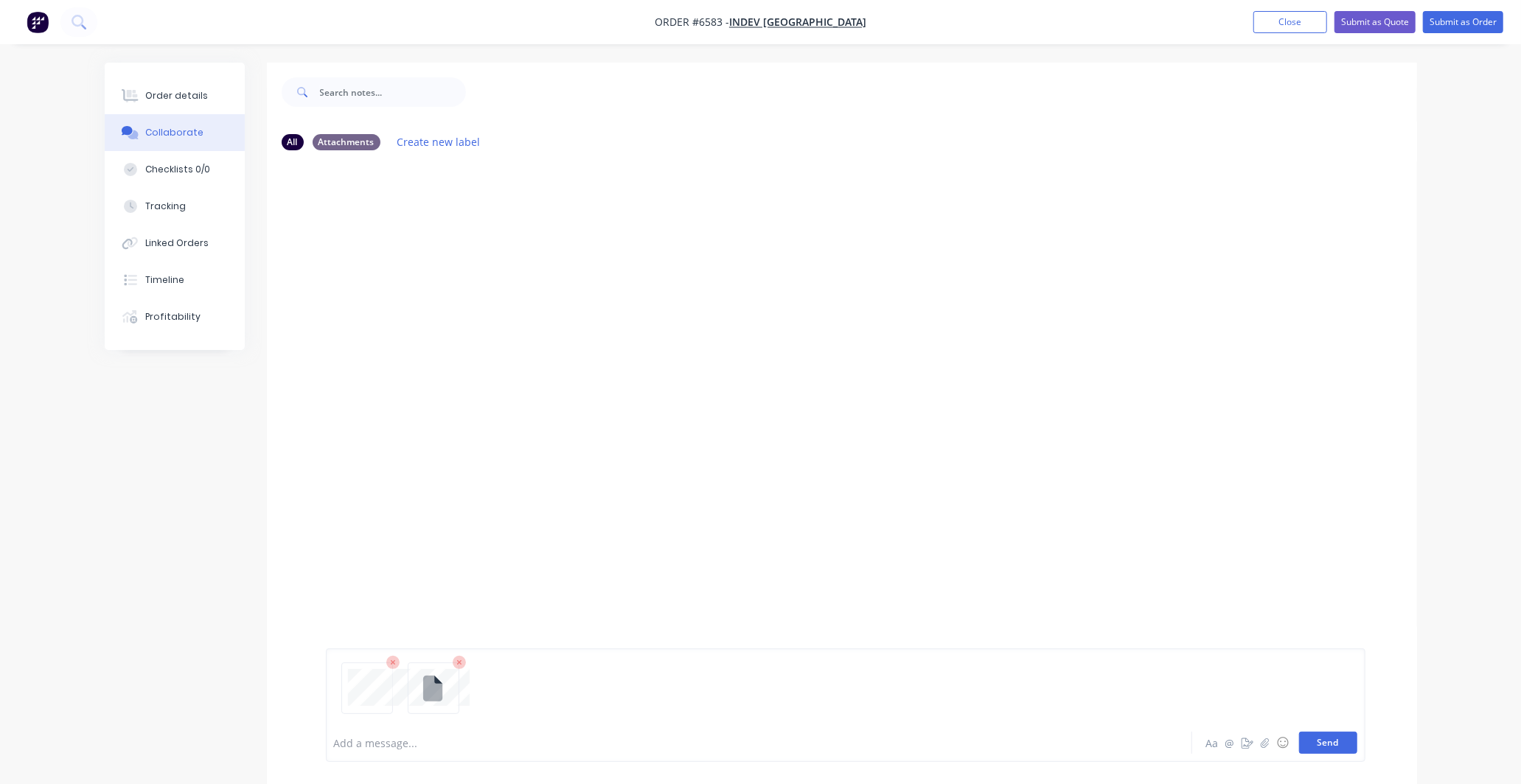
click at [1337, 742] on button "Send" at bounding box center [1329, 744] width 58 height 22
click at [171, 97] on div "Order details" at bounding box center [177, 96] width 63 height 13
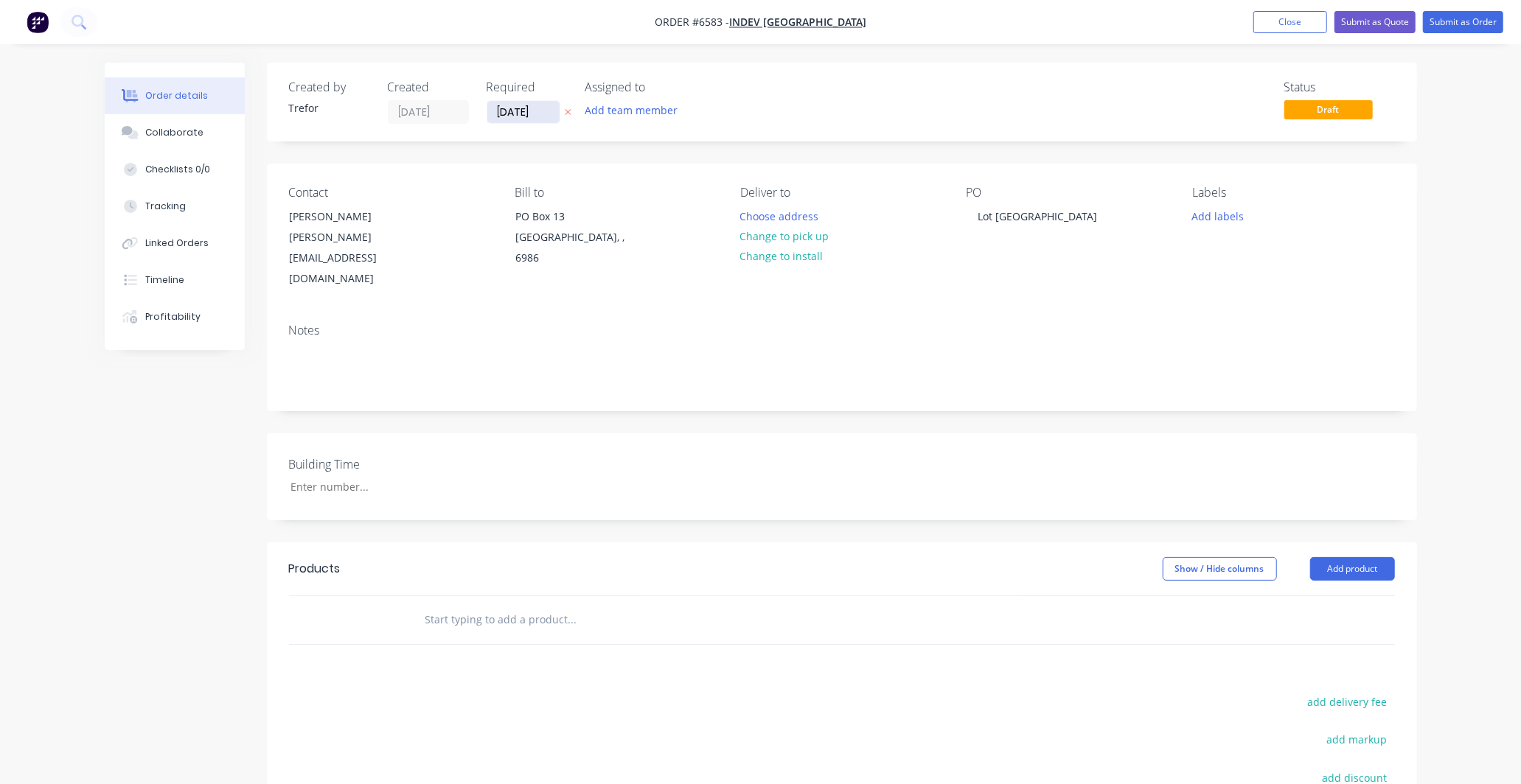
click at [501, 115] on input "[DATE]" at bounding box center [523, 112] width 72 height 22
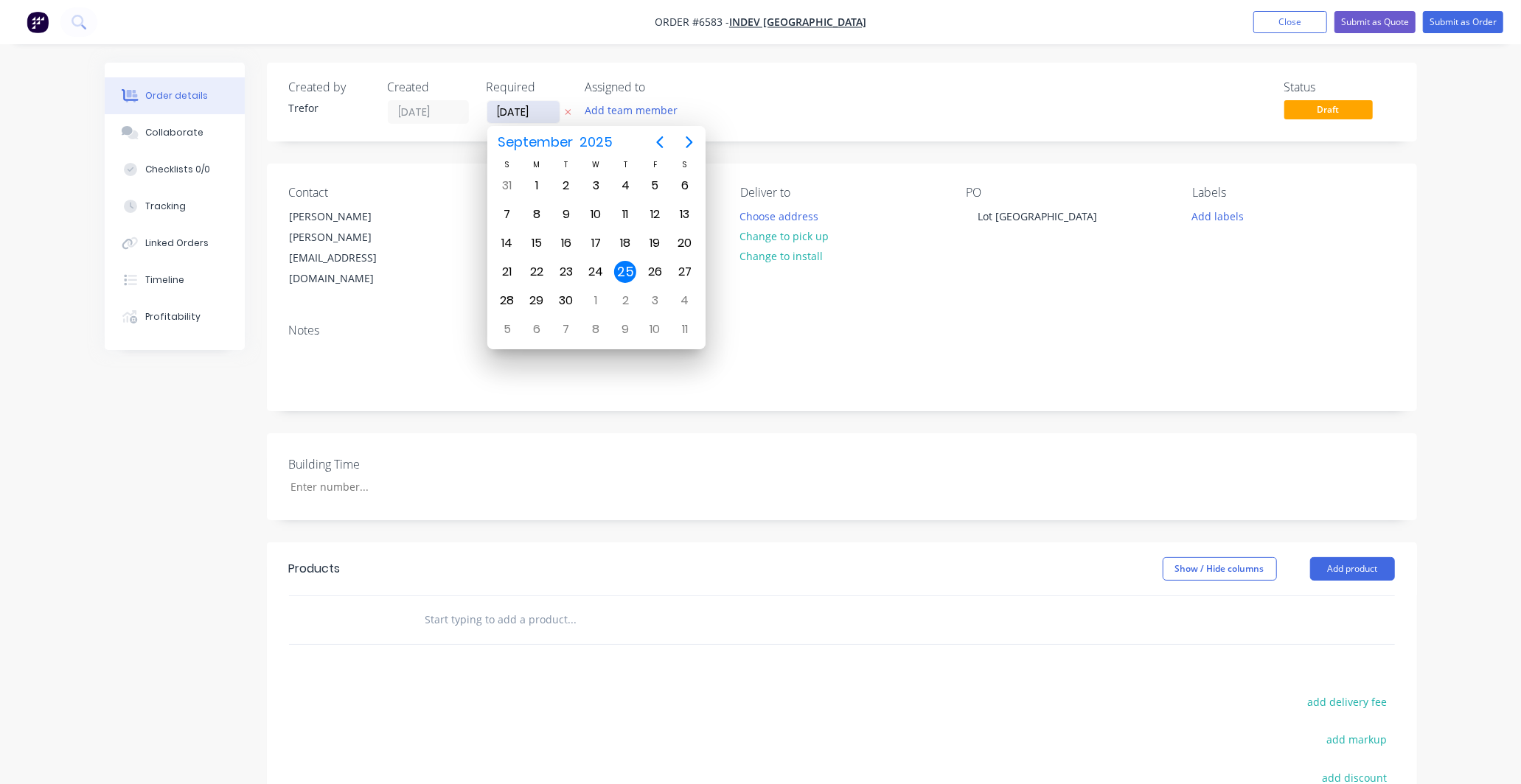
click at [507, 112] on input "[DATE]" at bounding box center [523, 112] width 72 height 22
type input "[DATE]"
click at [798, 97] on div "Status Draft" at bounding box center [1064, 102] width 662 height 43
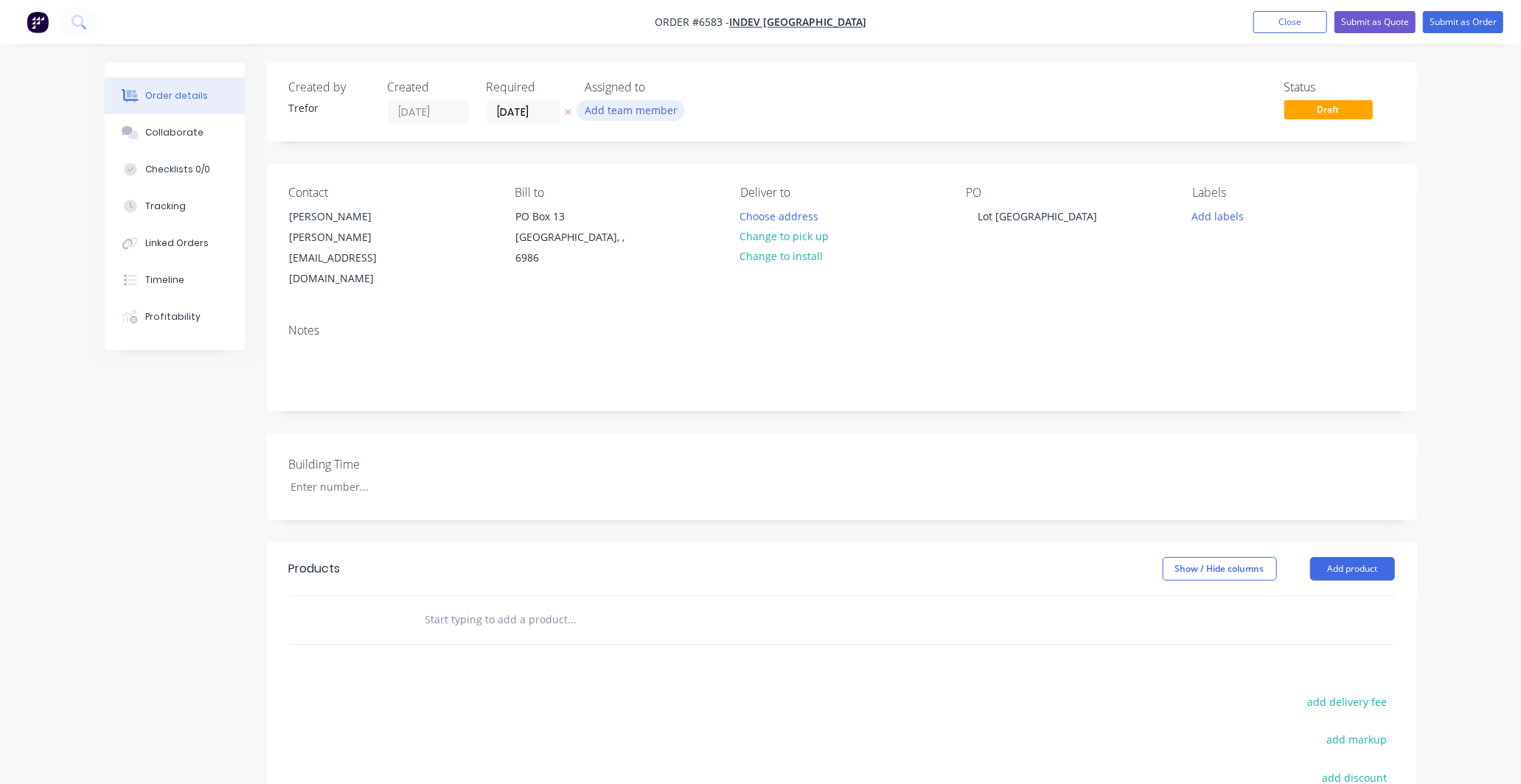
click at [640, 103] on button "Add team member" at bounding box center [631, 110] width 109 height 20
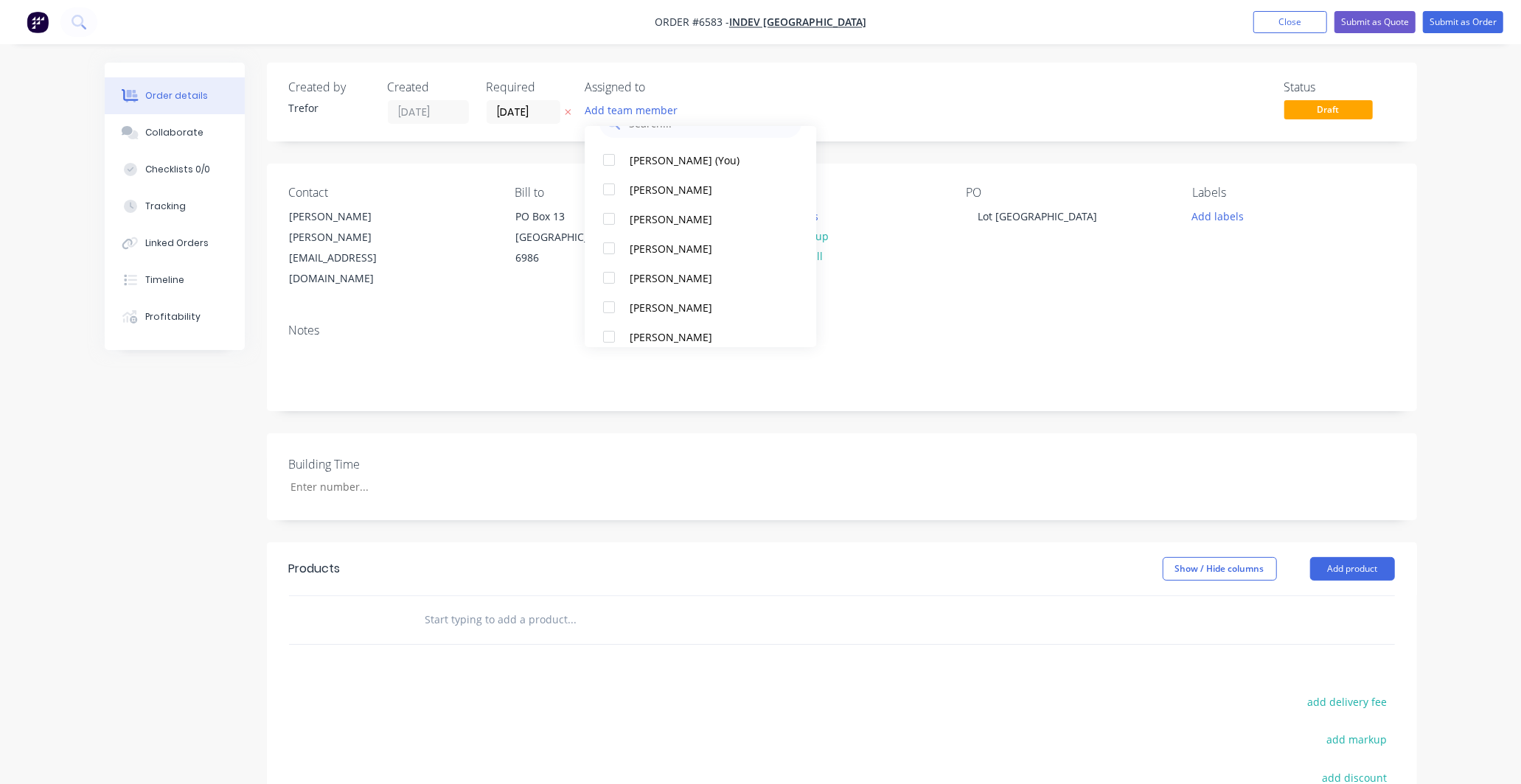
scroll to position [65, 0]
click at [686, 304] on div "[PERSON_NAME]" at bounding box center [708, 305] width 156 height 16
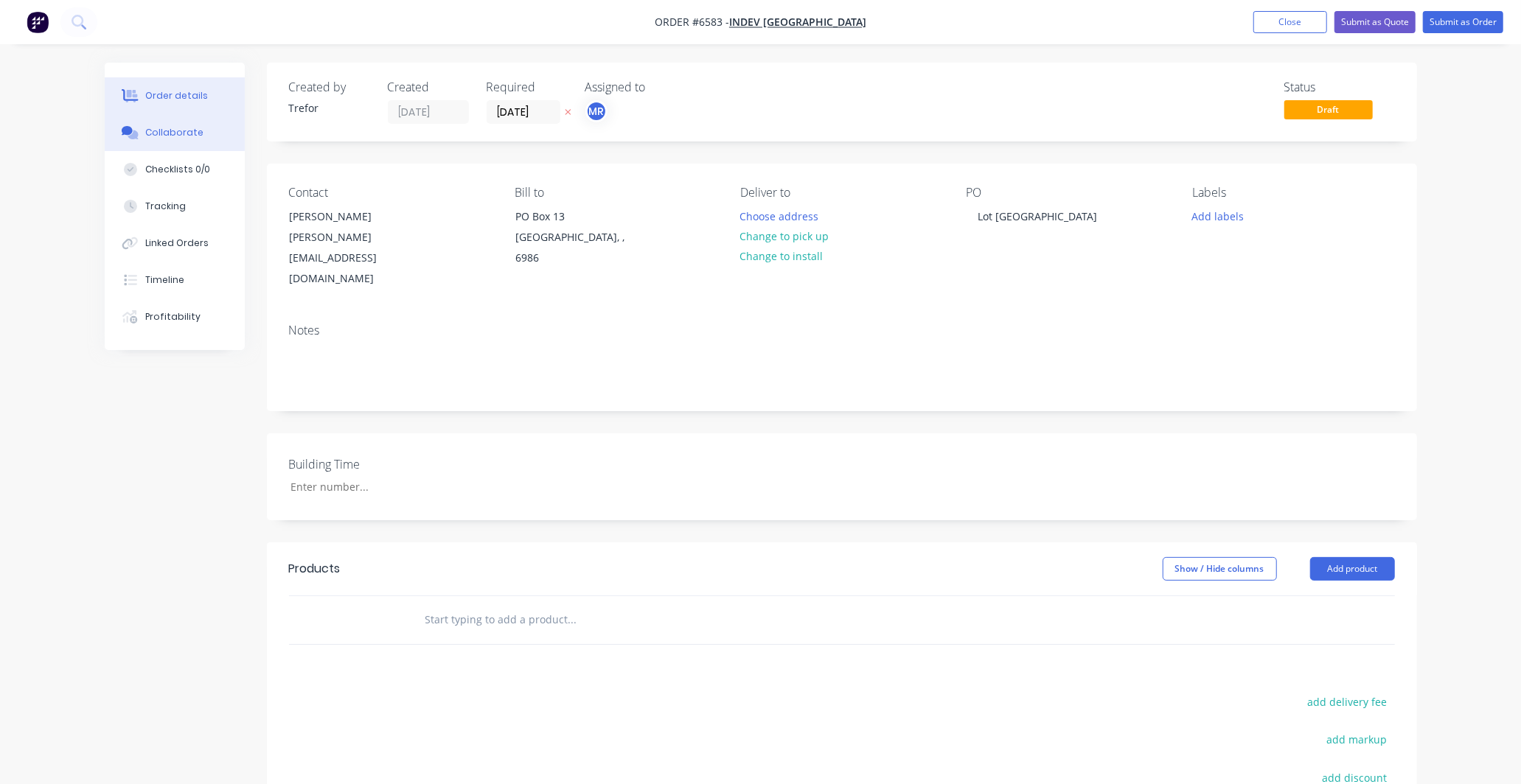
click at [171, 130] on div "Collaborate" at bounding box center [174, 133] width 58 height 13
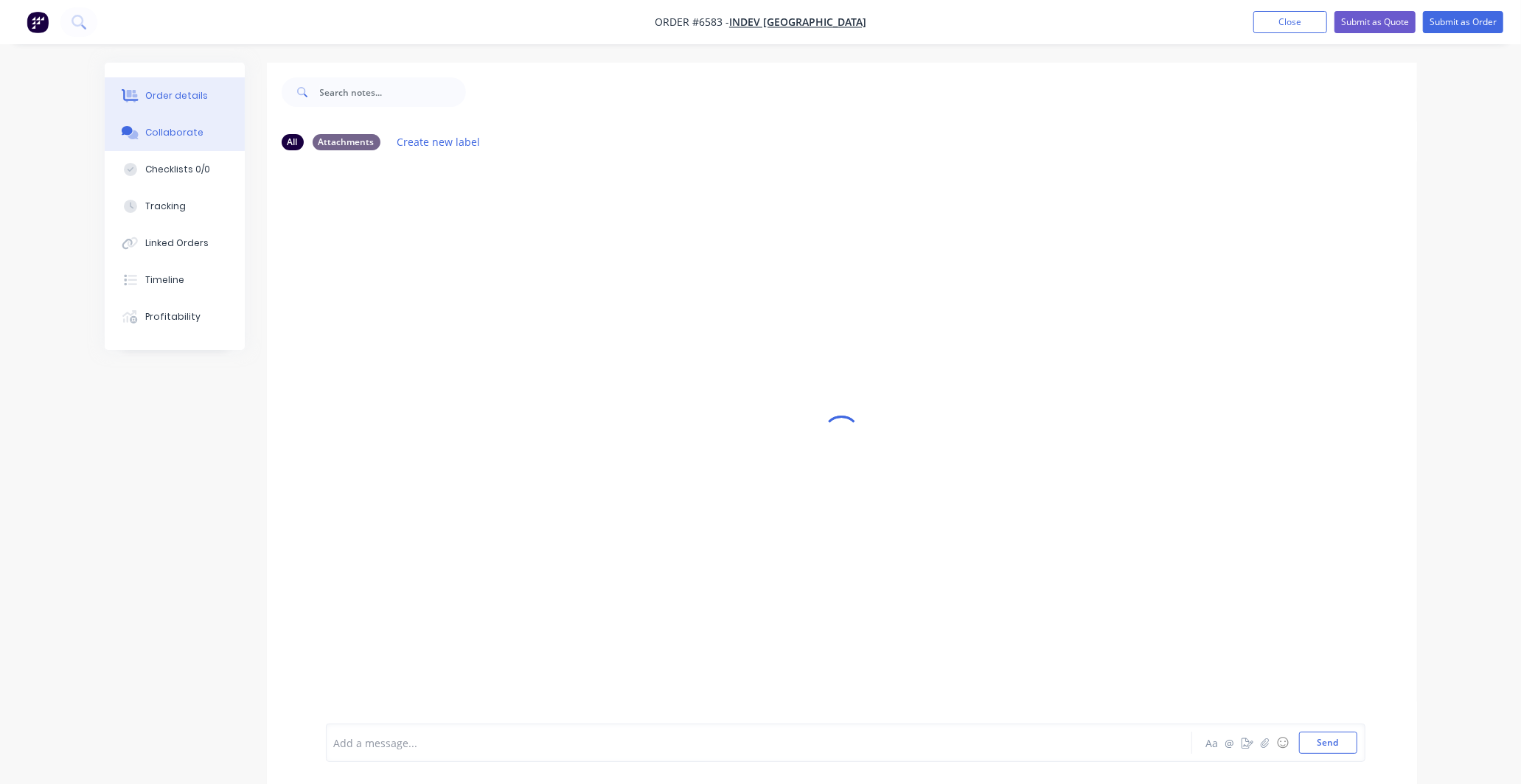
click at [197, 92] on div "Order details" at bounding box center [177, 96] width 63 height 13
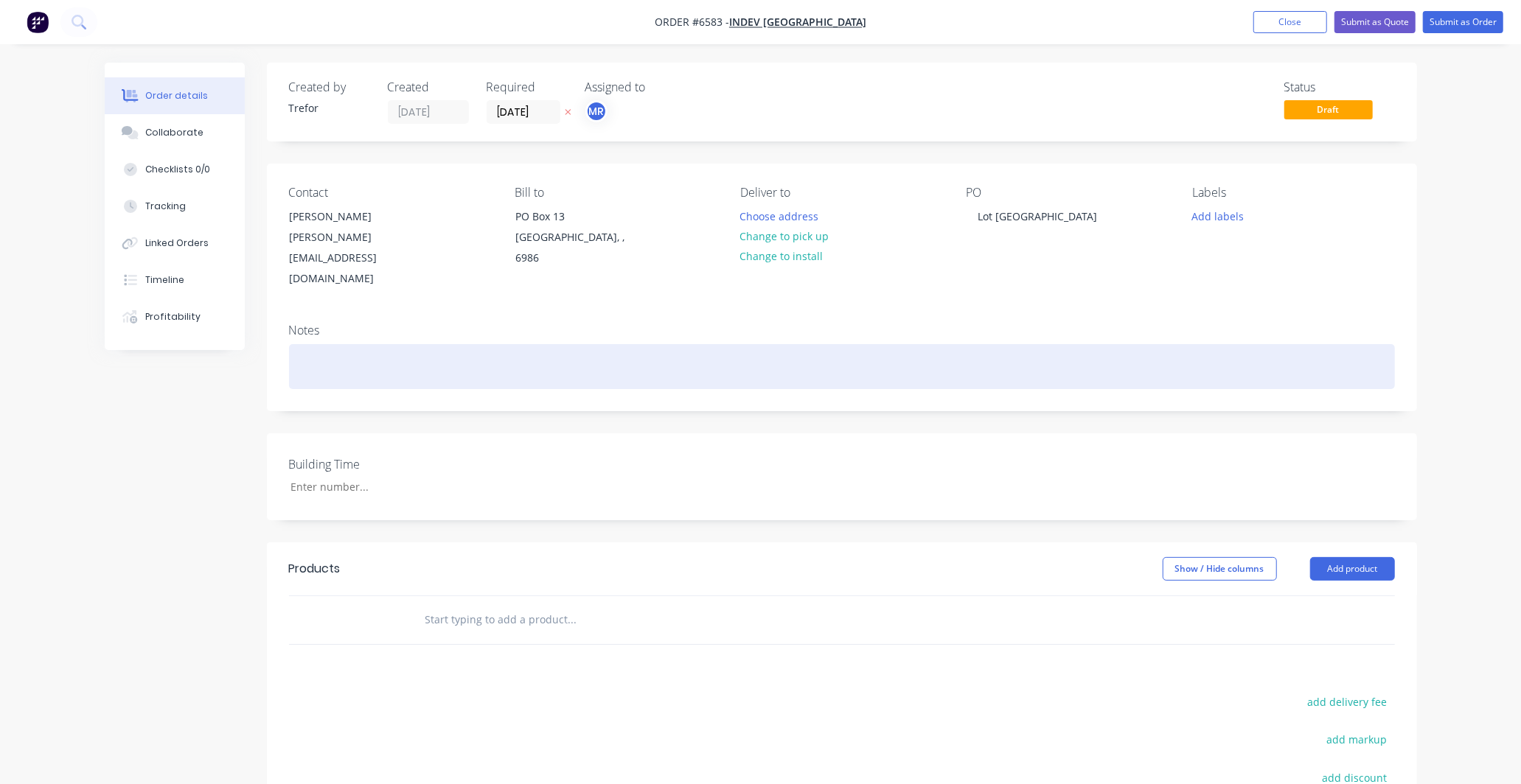
click at [350, 344] on div at bounding box center [842, 367] width 1106 height 45
paste div
